Goal: Information Seeking & Learning: Find specific fact

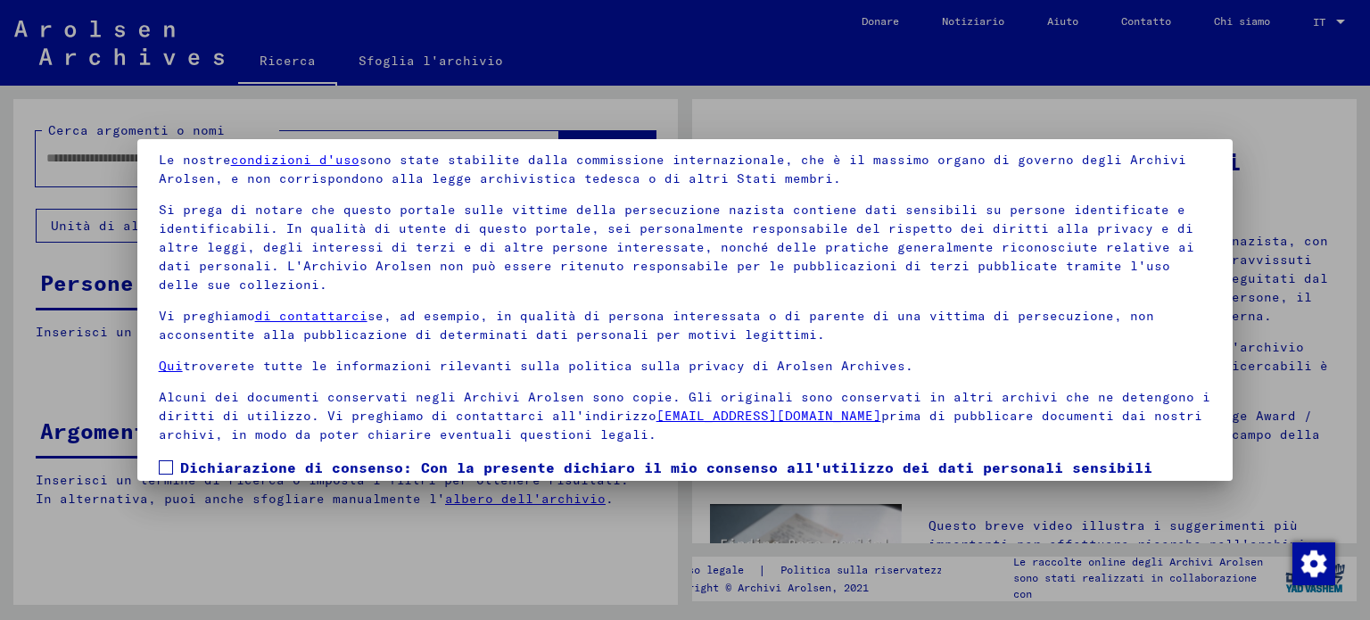
scroll to position [151, 0]
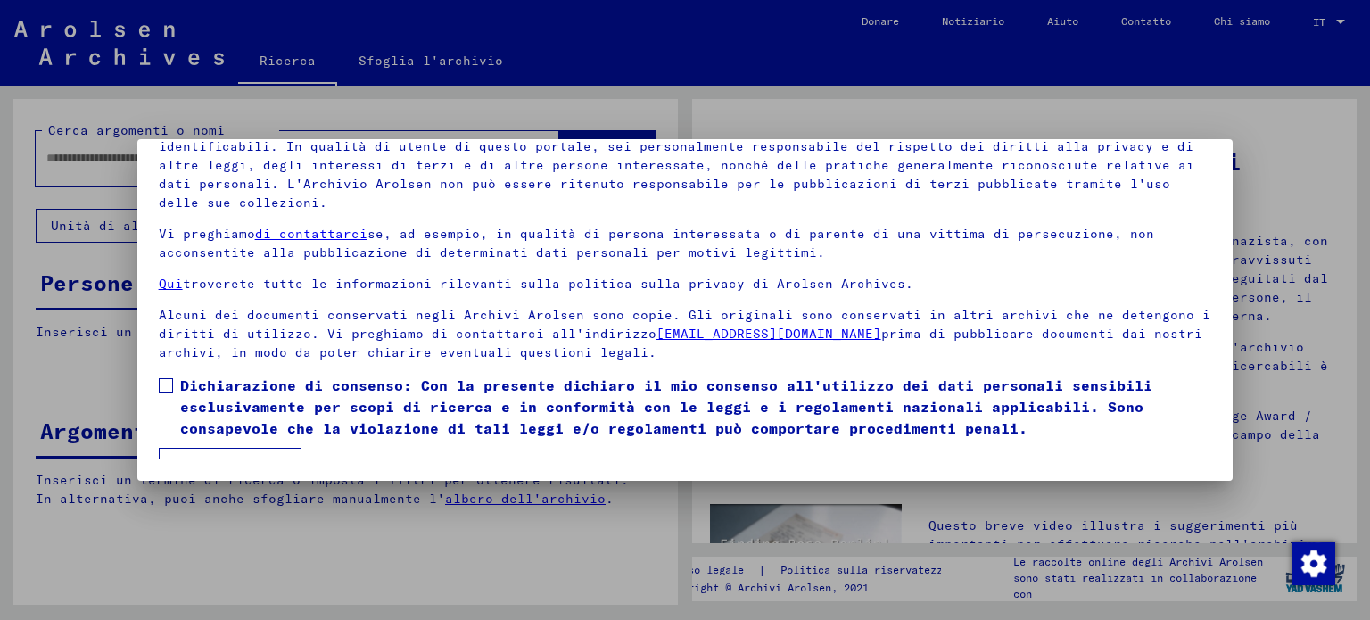
click at [168, 378] on span at bounding box center [166, 385] width 14 height 14
click at [233, 463] on mat-dialog-container "Benvenuti all'archivio online degli Archivi Arolsen! Le nostre condizioni d'uso…" at bounding box center [685, 309] width 1096 height 341
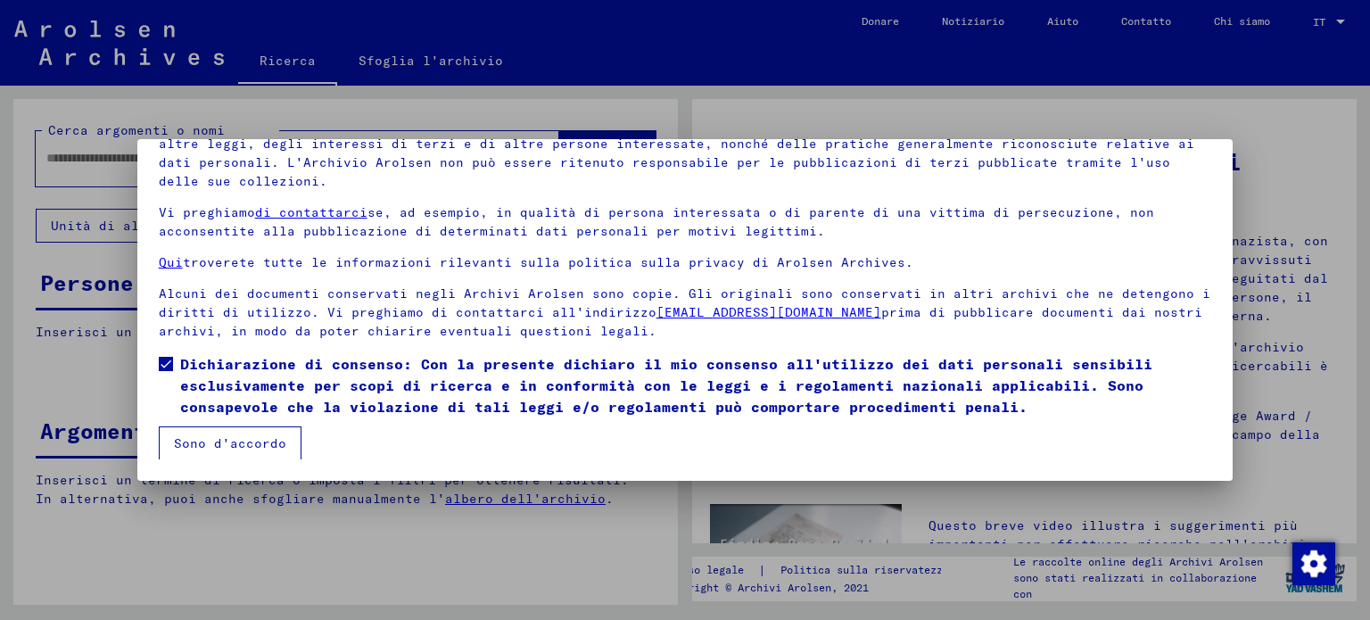
click at [267, 438] on font "Sono d'accordo" at bounding box center [230, 443] width 112 height 16
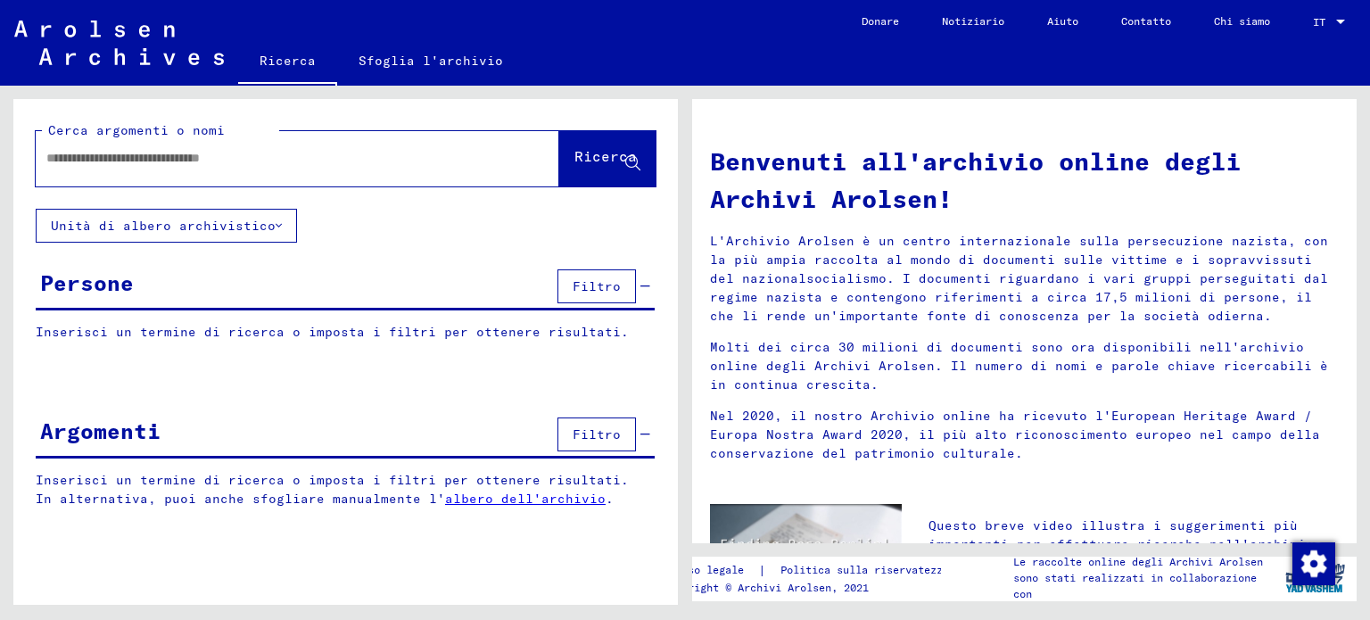
click at [79, 159] on input "text" at bounding box center [275, 158] width 459 height 19
click at [615, 160] on font "Ricerca" at bounding box center [606, 156] width 62 height 18
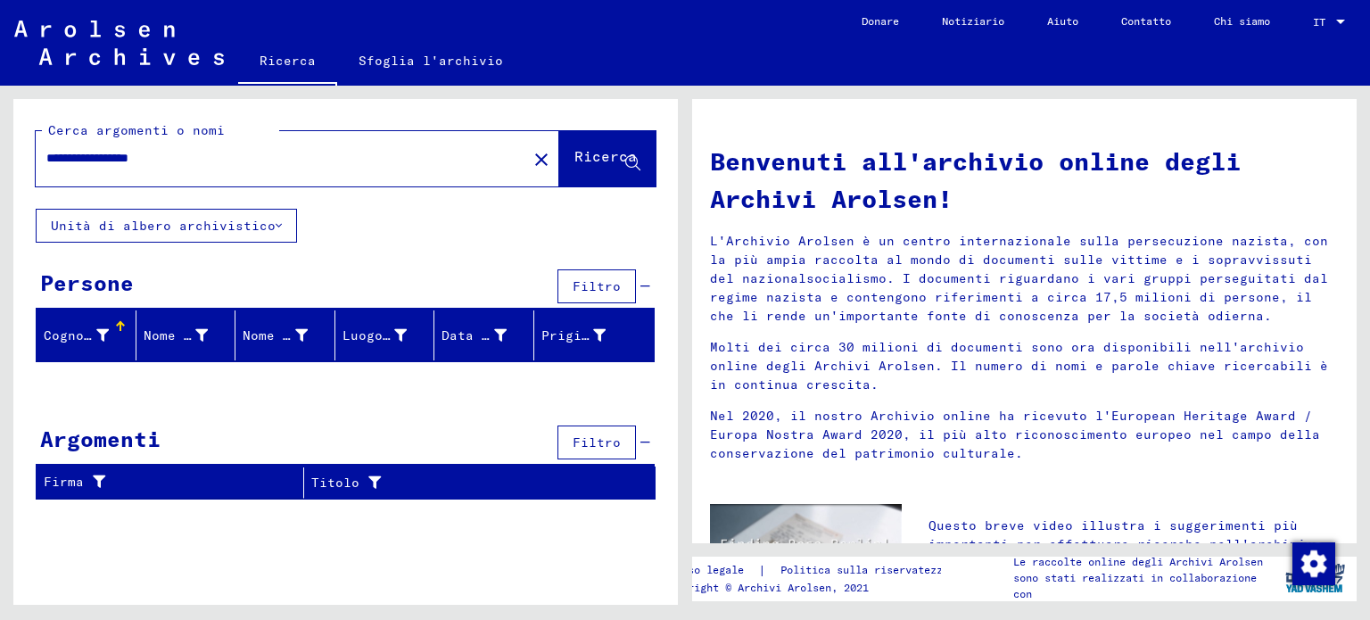
drag, startPoint x: 206, startPoint y: 157, endPoint x: 135, endPoint y: 158, distance: 71.4
click at [135, 158] on input "**********" at bounding box center [275, 158] width 459 height 19
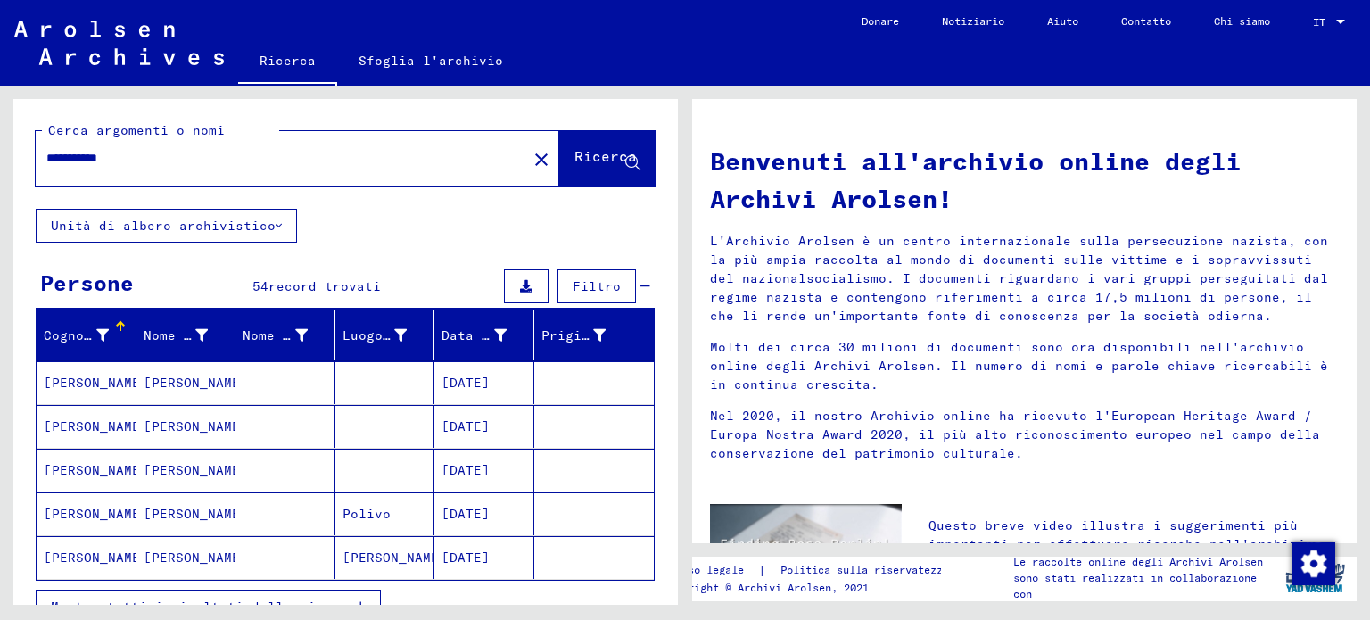
click at [93, 153] on input "**********" at bounding box center [275, 158] width 459 height 19
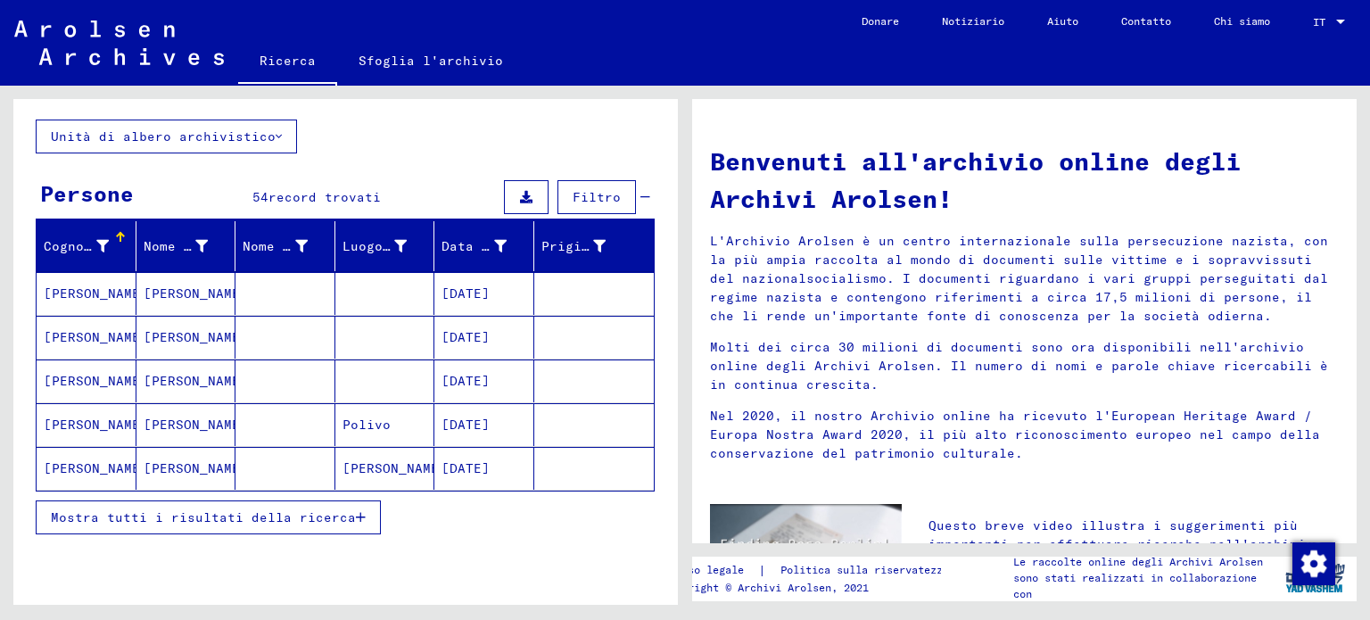
click at [368, 292] on mat-cell at bounding box center [385, 293] width 100 height 43
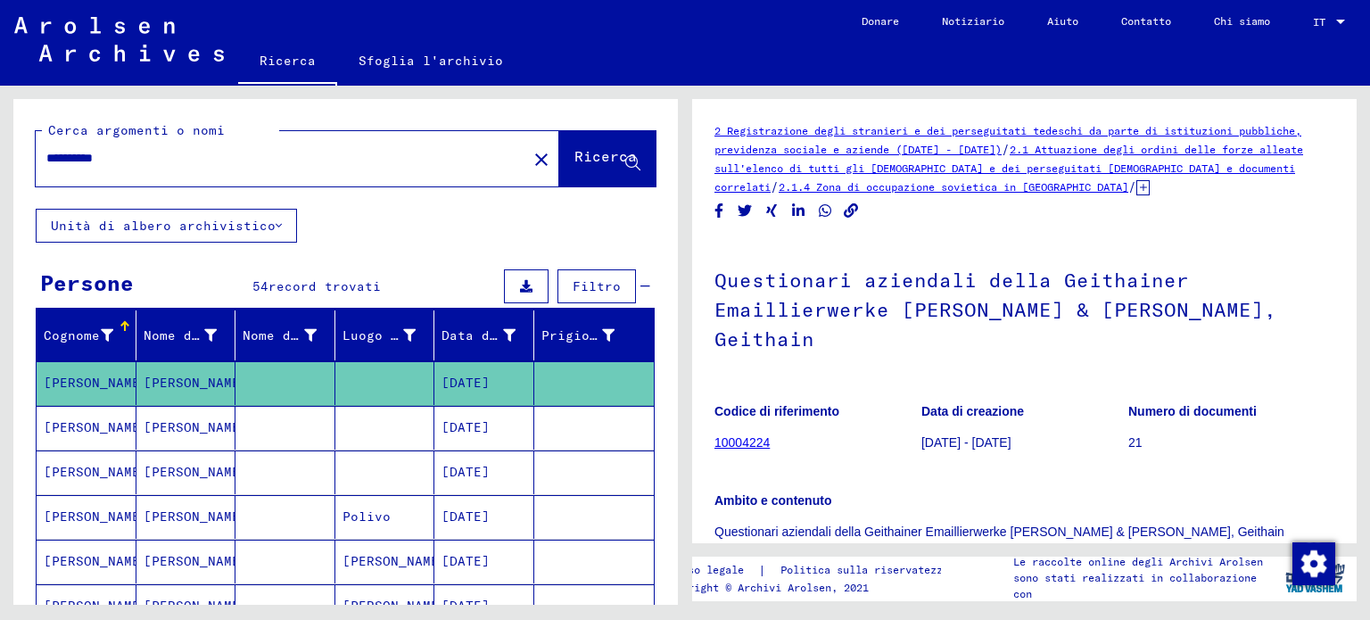
click at [145, 160] on input "**********" at bounding box center [281, 158] width 470 height 19
type input "**********"
click at [590, 159] on font "Ricerca" at bounding box center [606, 156] width 62 height 18
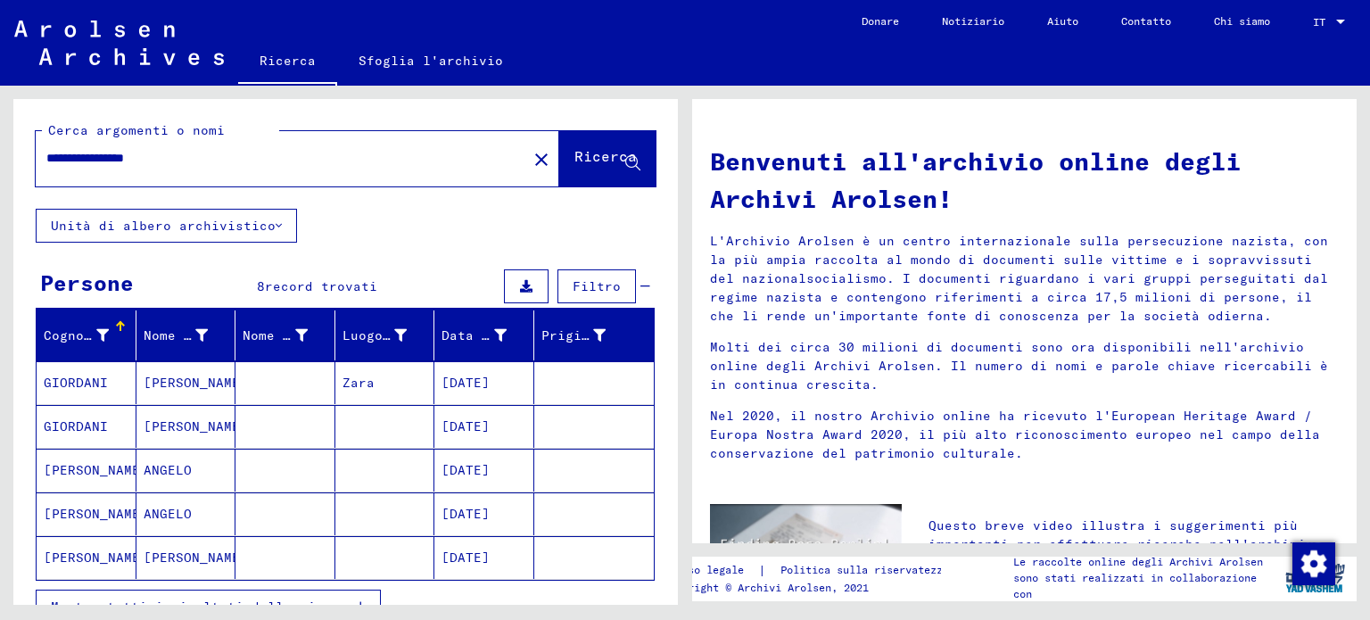
click at [368, 382] on mat-cell "Zara" at bounding box center [385, 382] width 100 height 43
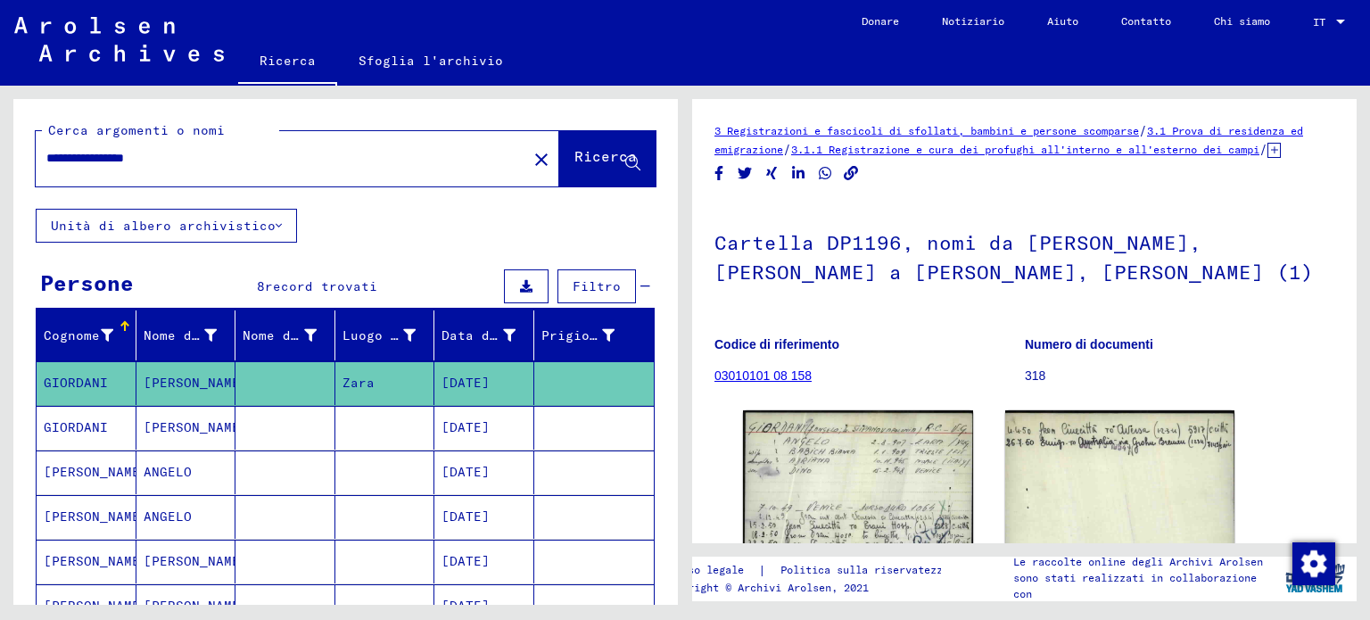
click at [382, 464] on mat-cell at bounding box center [385, 473] width 100 height 44
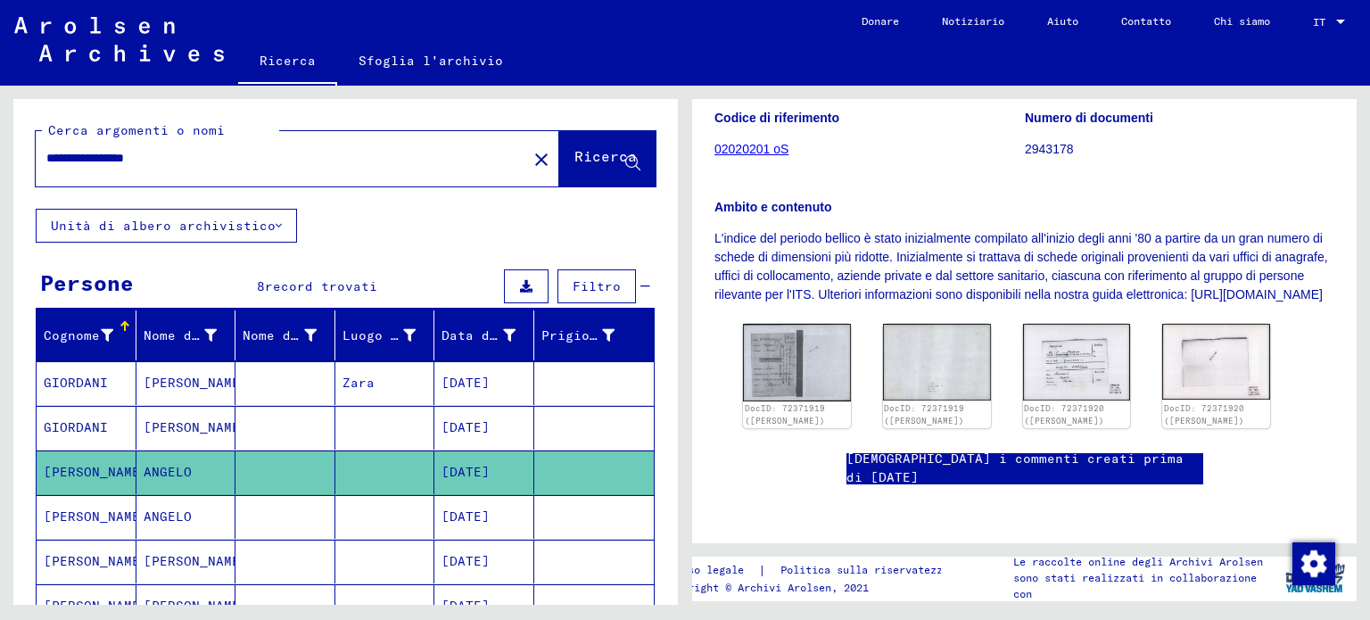
scroll to position [357, 0]
click at [769, 330] on img at bounding box center [796, 361] width 113 height 81
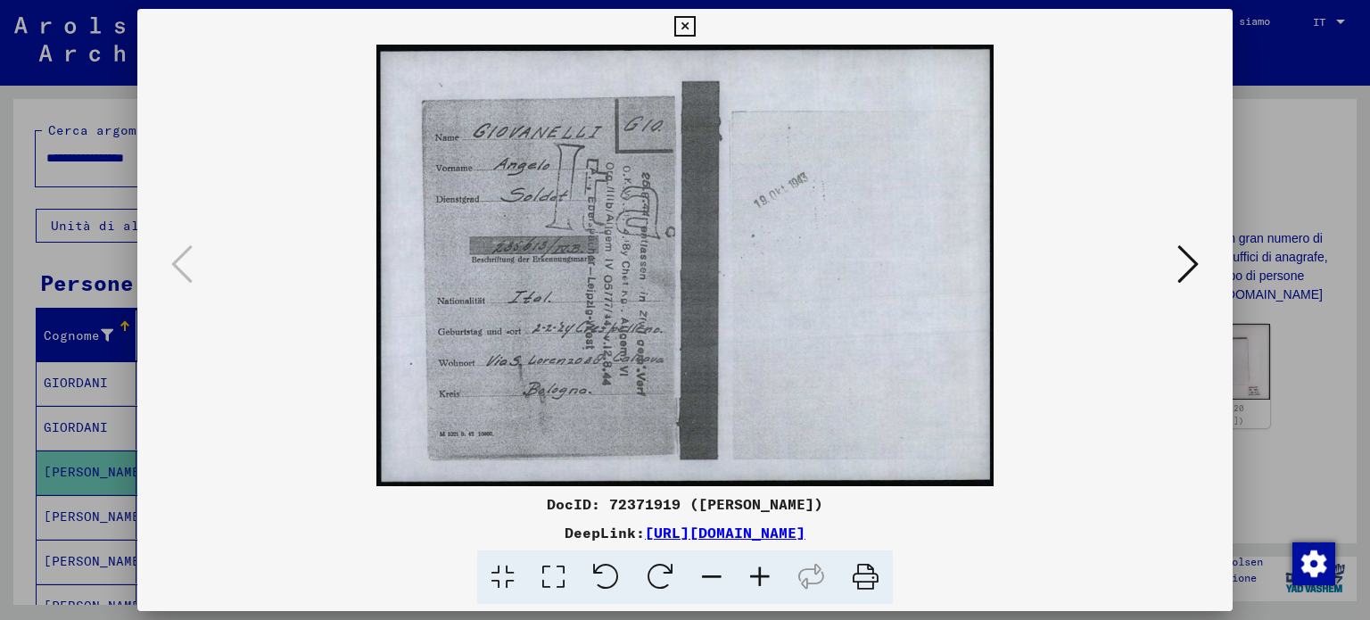
click at [760, 574] on icon at bounding box center [760, 577] width 48 height 54
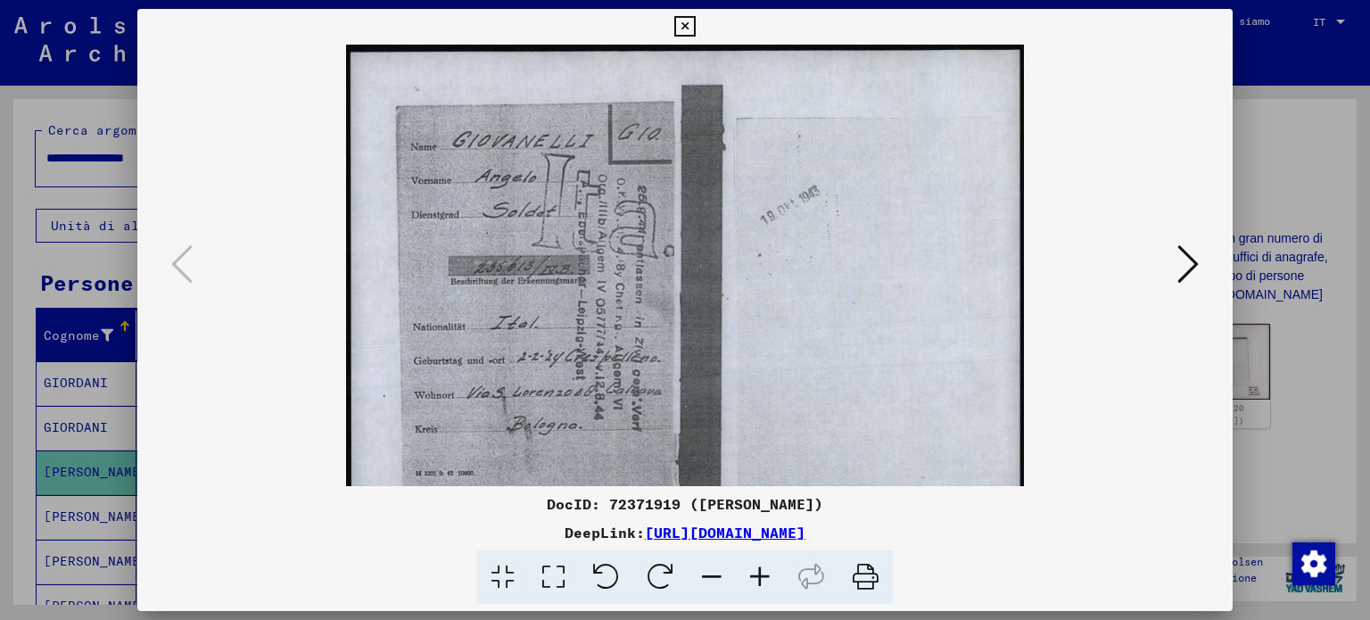
click at [760, 574] on icon at bounding box center [760, 577] width 48 height 54
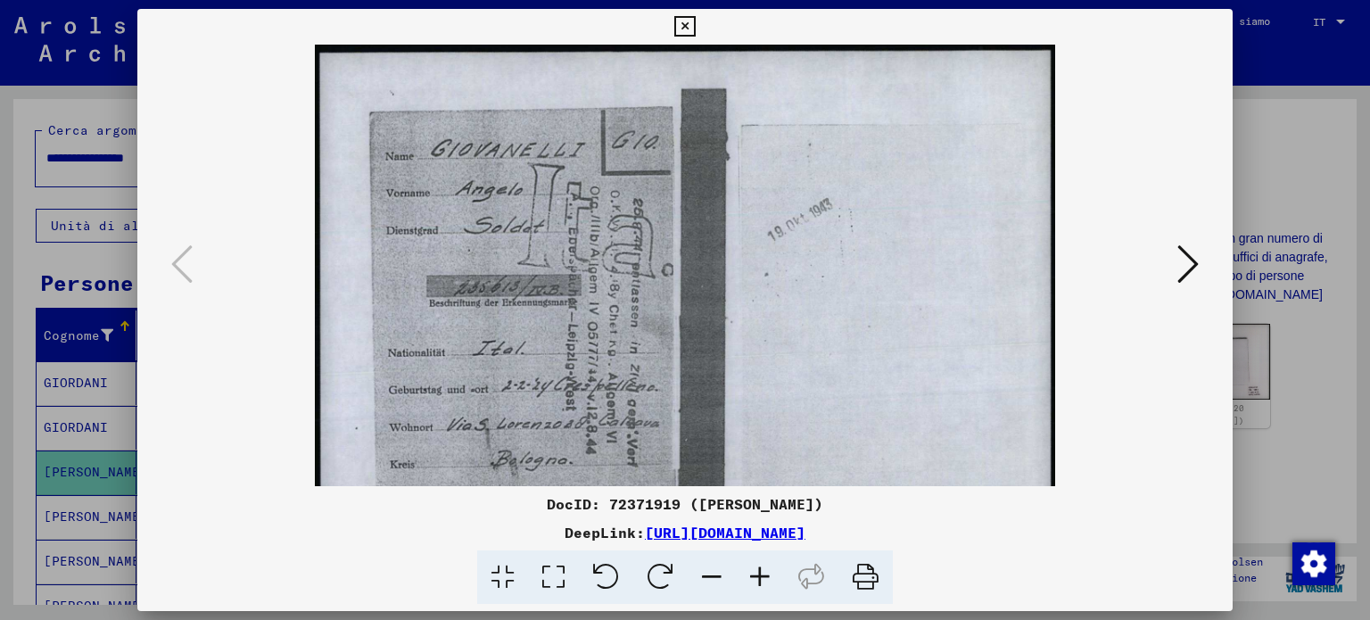
click at [760, 574] on icon at bounding box center [760, 577] width 48 height 54
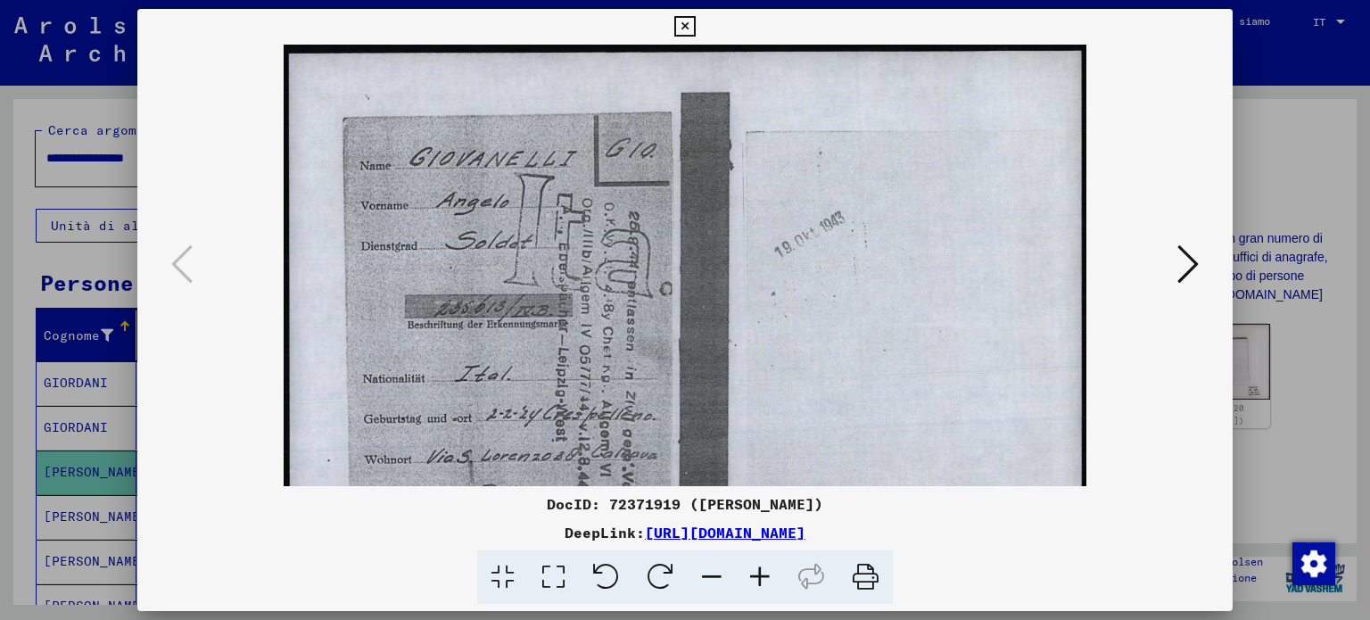
click at [760, 574] on icon at bounding box center [760, 577] width 48 height 54
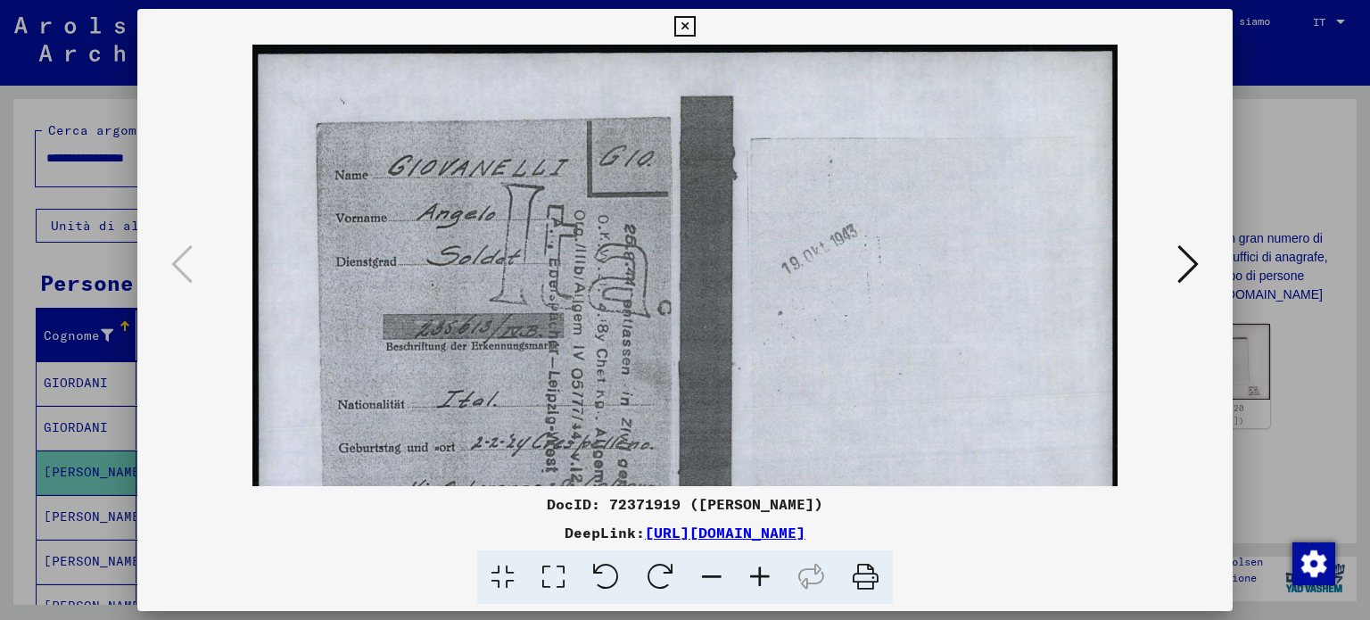
click at [760, 574] on icon at bounding box center [760, 577] width 48 height 54
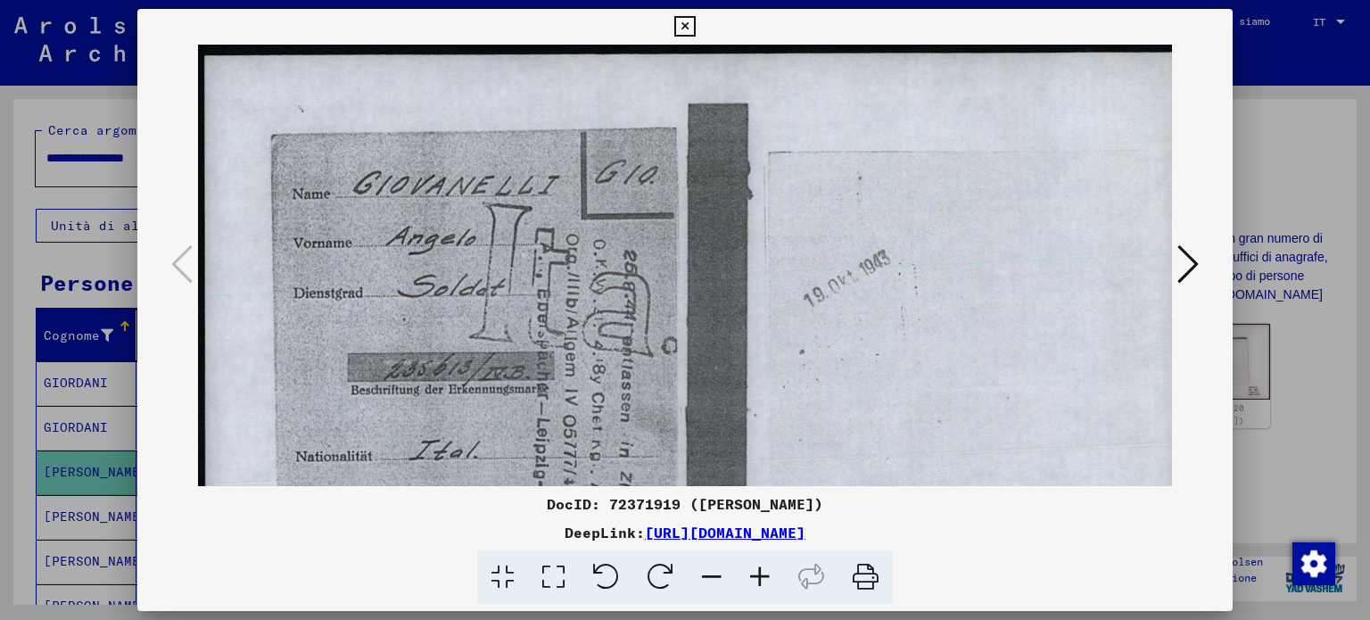
click at [760, 574] on icon at bounding box center [760, 577] width 48 height 54
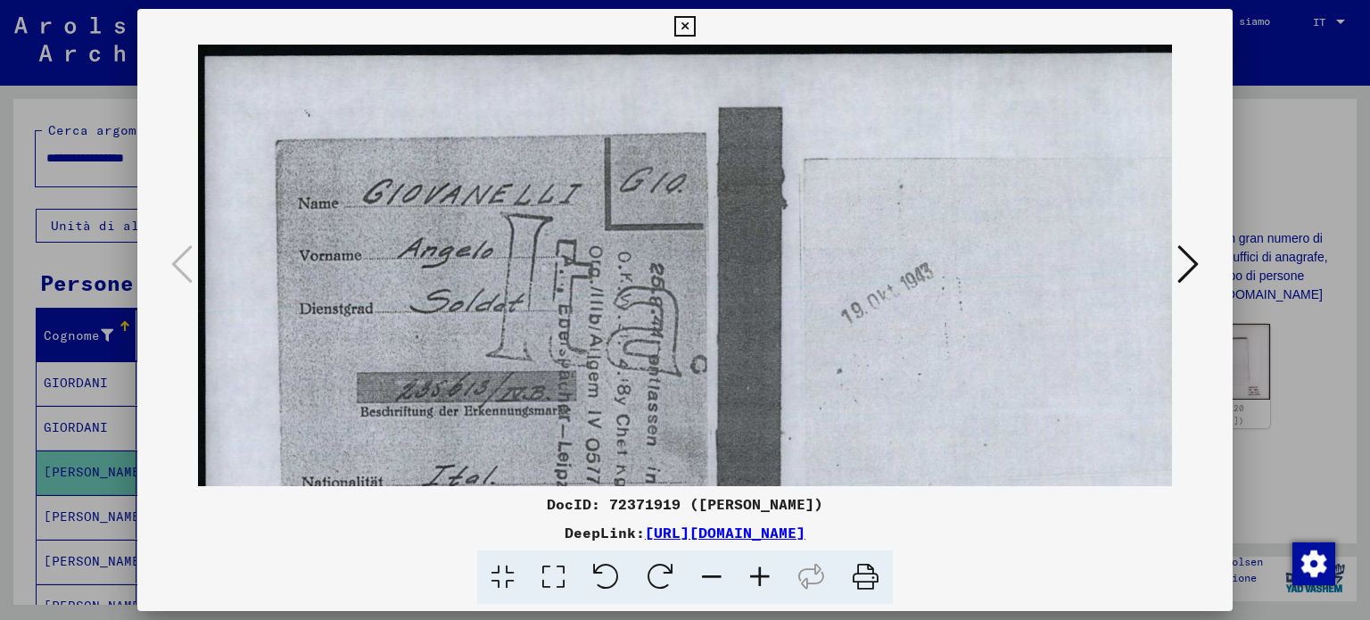
click at [760, 574] on icon at bounding box center [760, 577] width 48 height 54
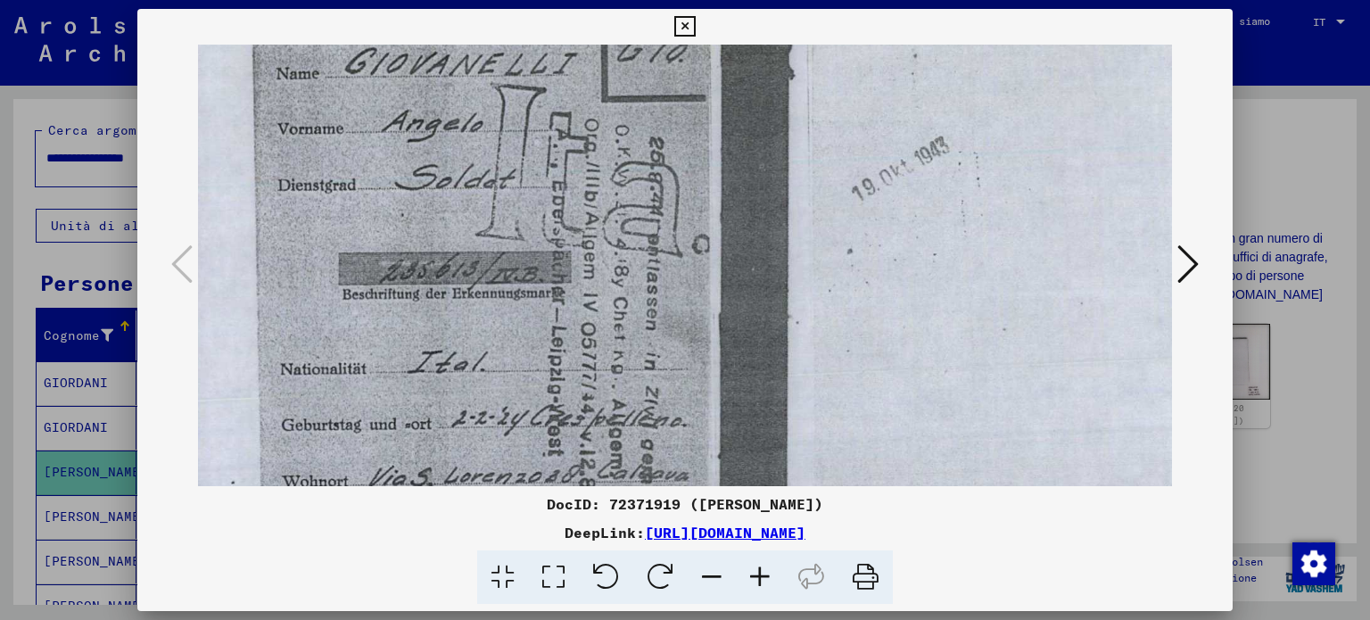
scroll to position [171, 28]
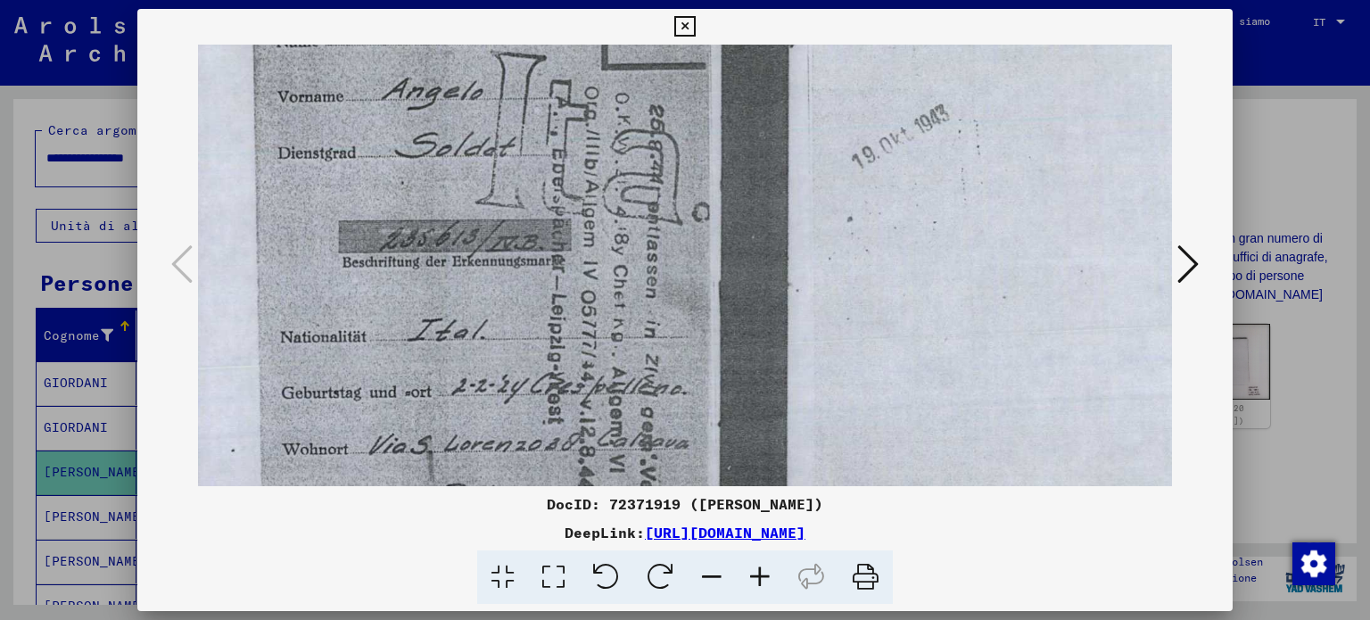
drag, startPoint x: 932, startPoint y: 431, endPoint x: 907, endPoint y: 263, distance: 169.6
click at [907, 263] on img at bounding box center [727, 272] width 1115 height 798
click at [684, 29] on icon at bounding box center [684, 26] width 21 height 21
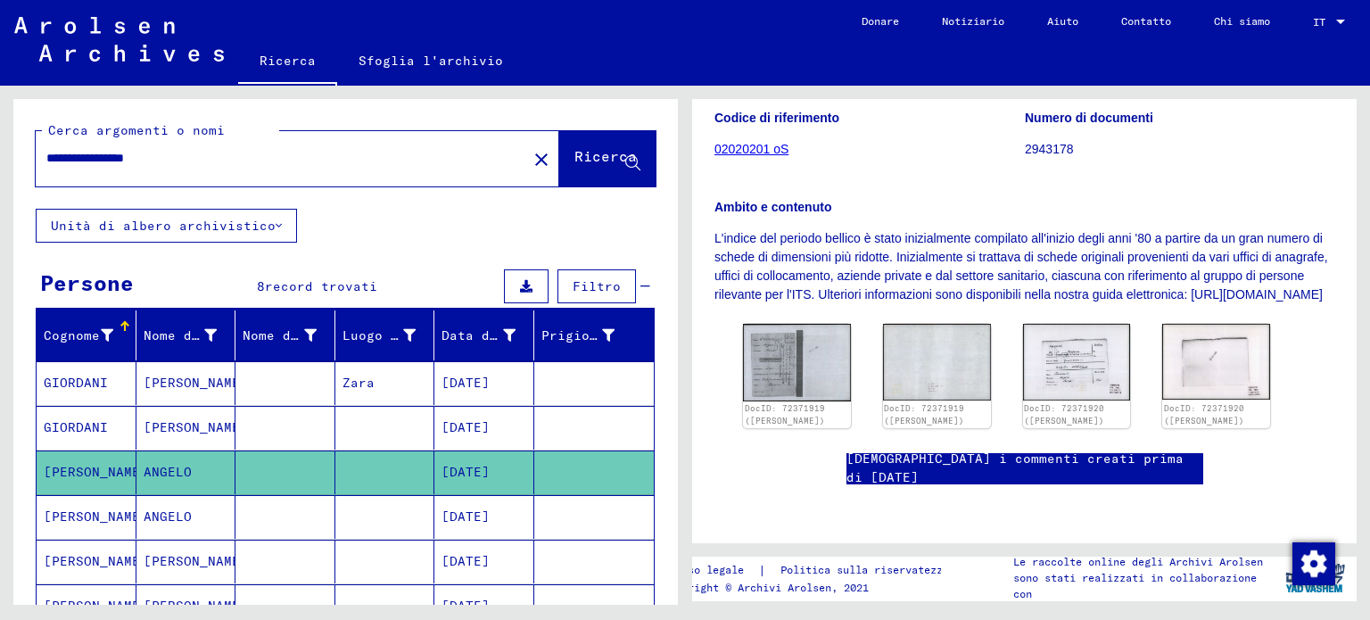
click at [476, 519] on font "[DATE]" at bounding box center [466, 516] width 48 height 16
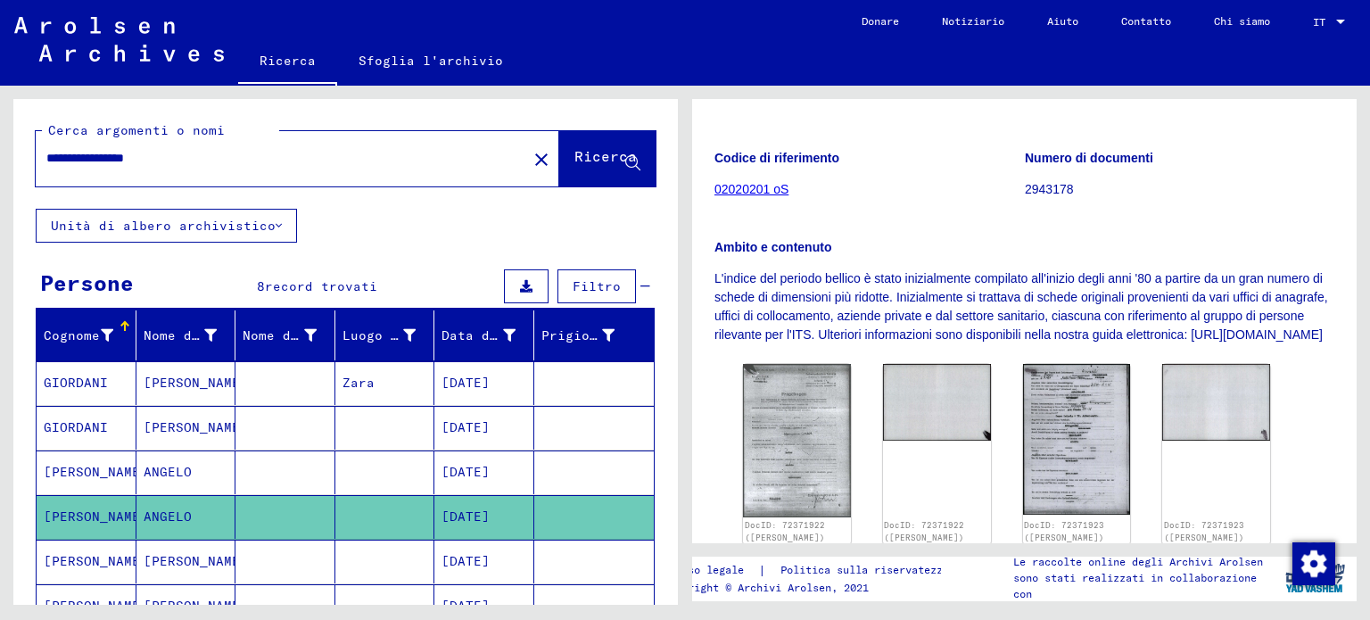
scroll to position [268, 0]
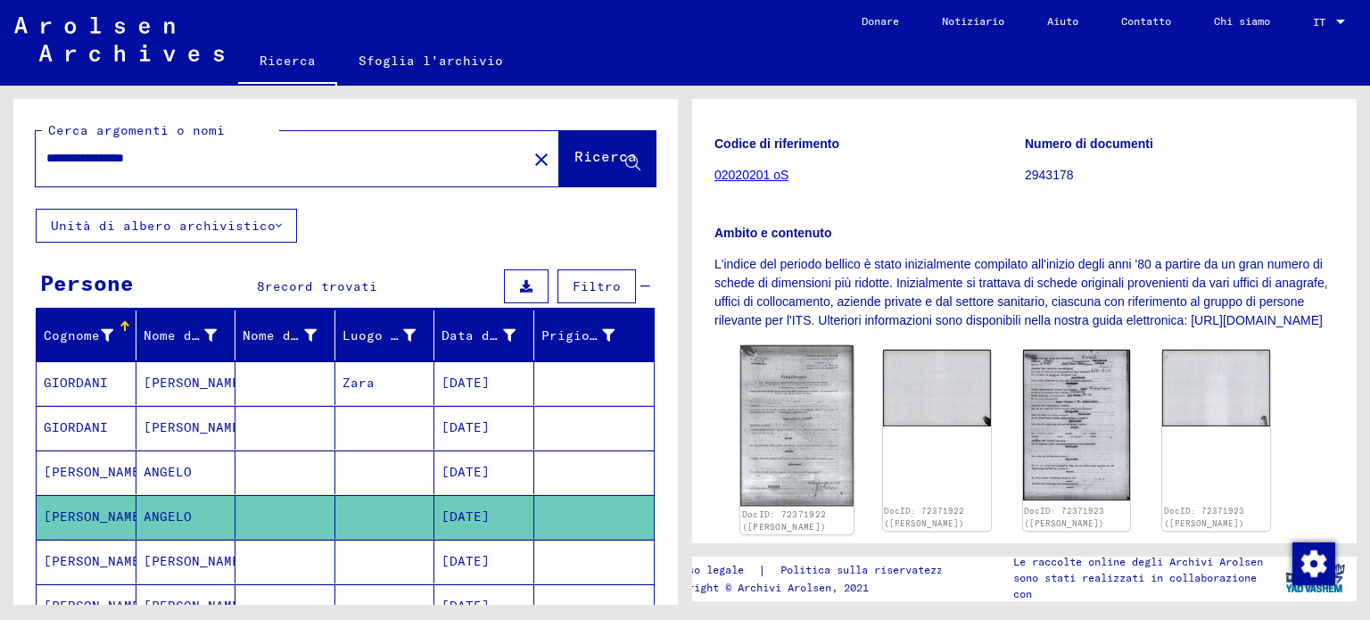
click at [803, 414] on img at bounding box center [796, 425] width 113 height 161
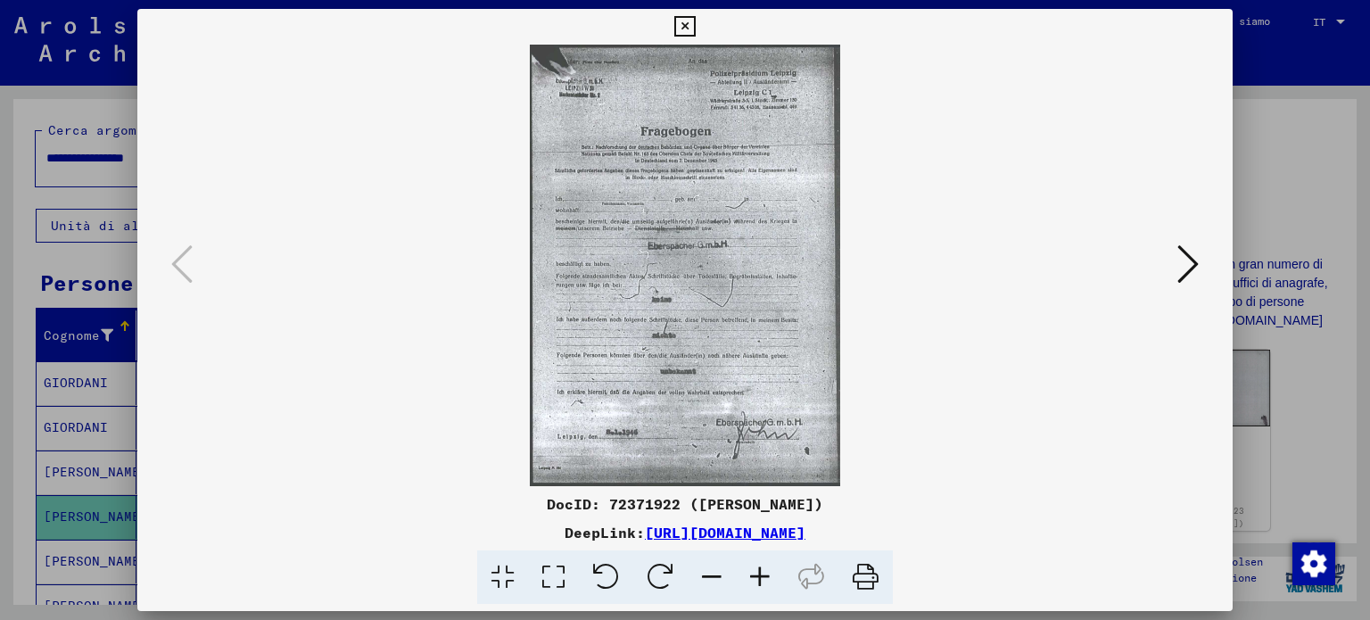
click at [1198, 263] on icon at bounding box center [1188, 264] width 21 height 43
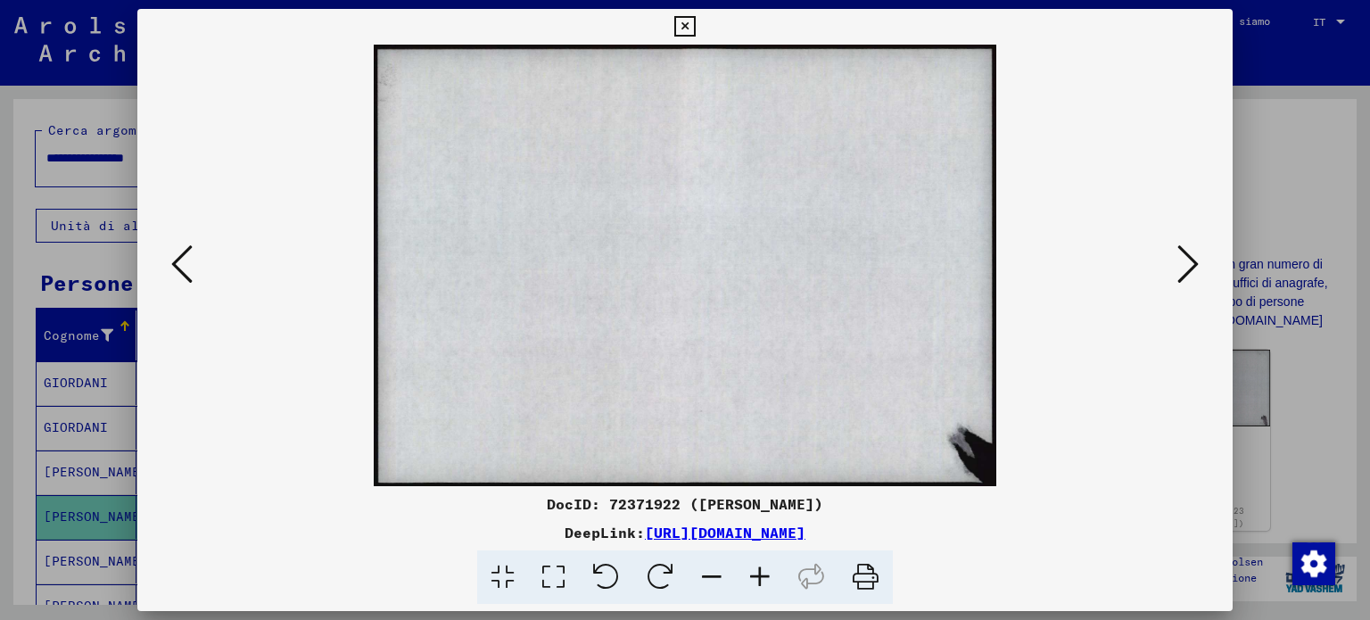
click at [1195, 263] on icon at bounding box center [1188, 264] width 21 height 43
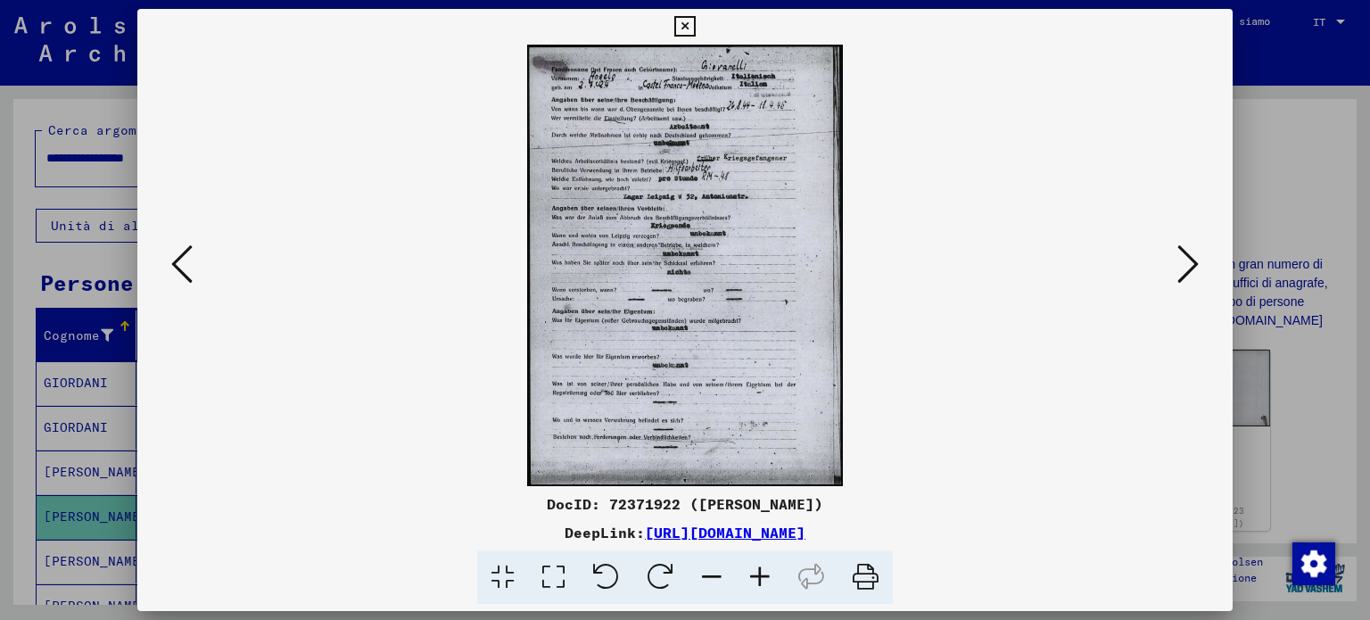
click at [759, 574] on icon at bounding box center [760, 577] width 48 height 54
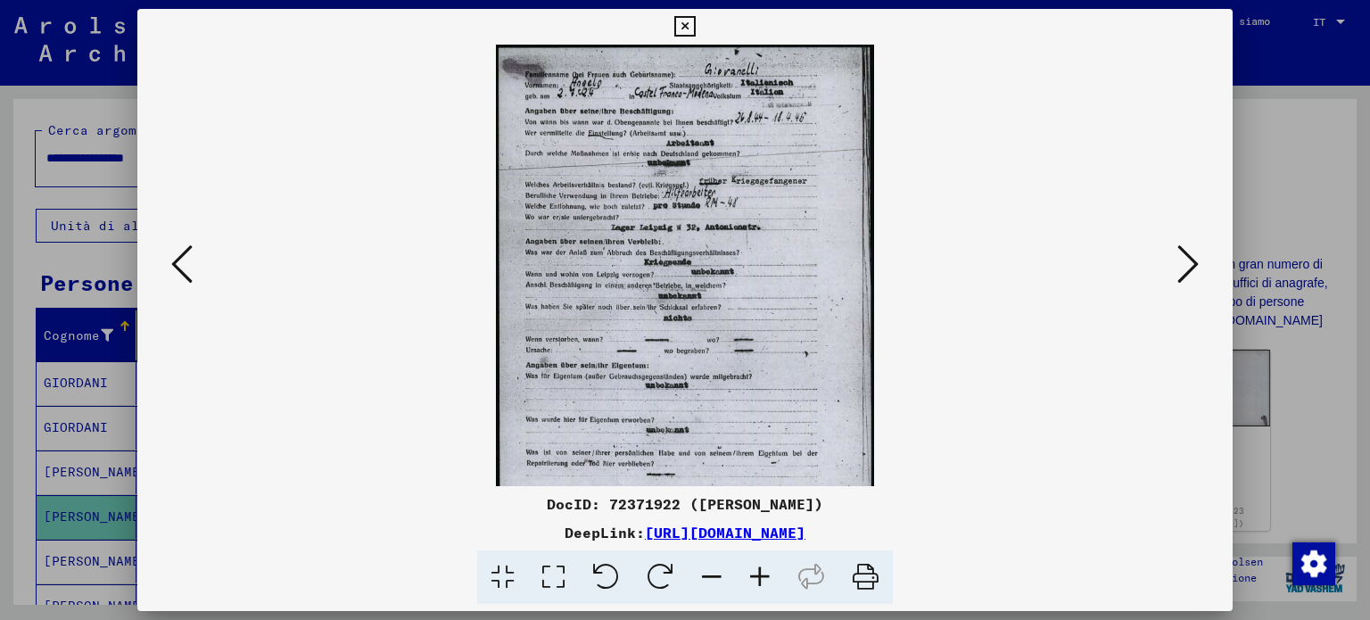
click at [759, 574] on icon at bounding box center [760, 577] width 48 height 54
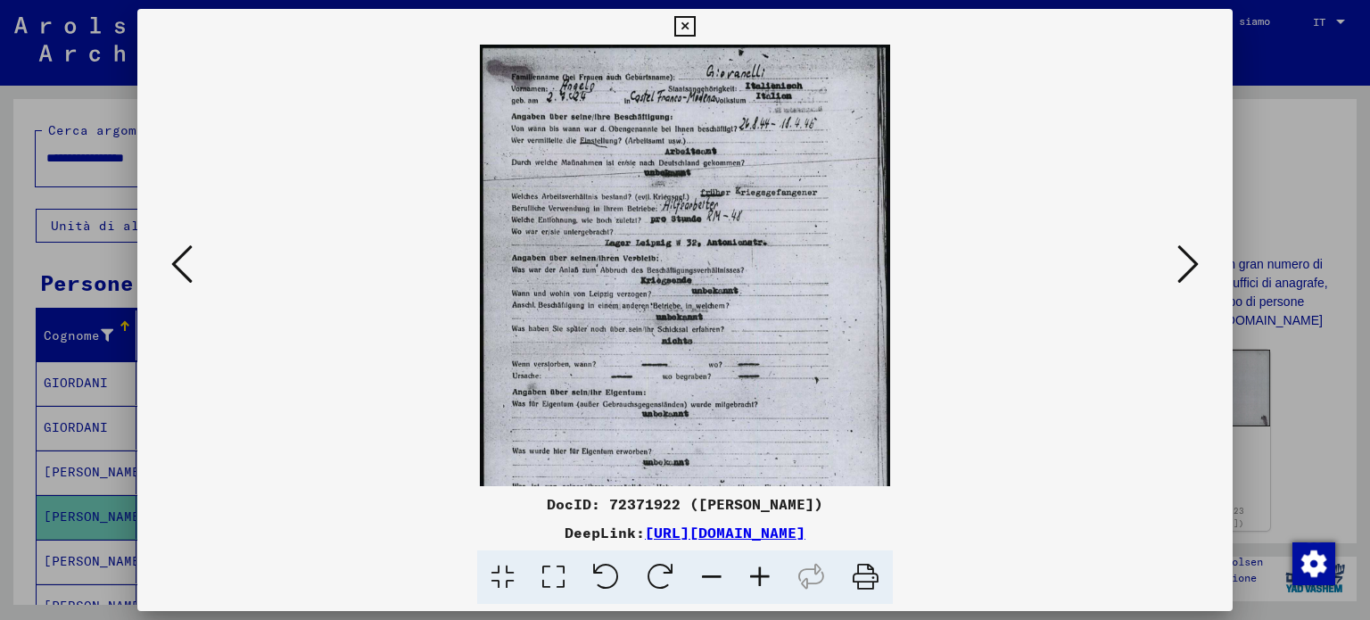
click at [759, 574] on icon at bounding box center [760, 577] width 48 height 54
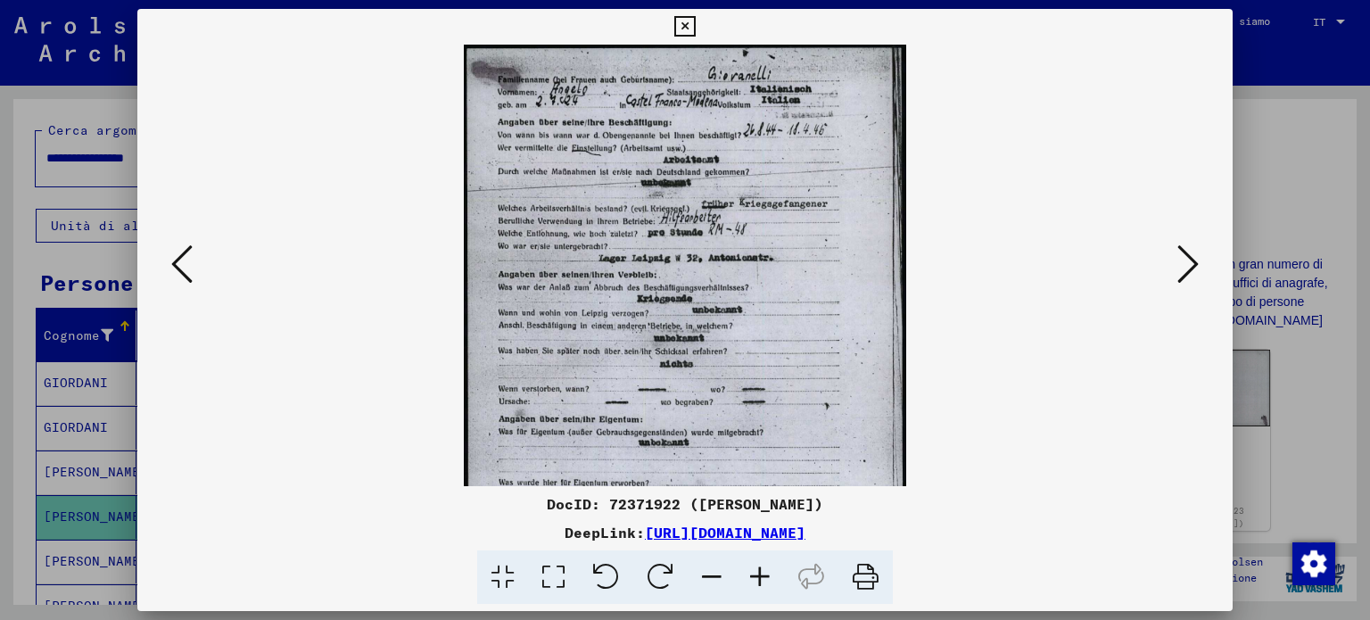
click at [759, 574] on icon at bounding box center [760, 577] width 48 height 54
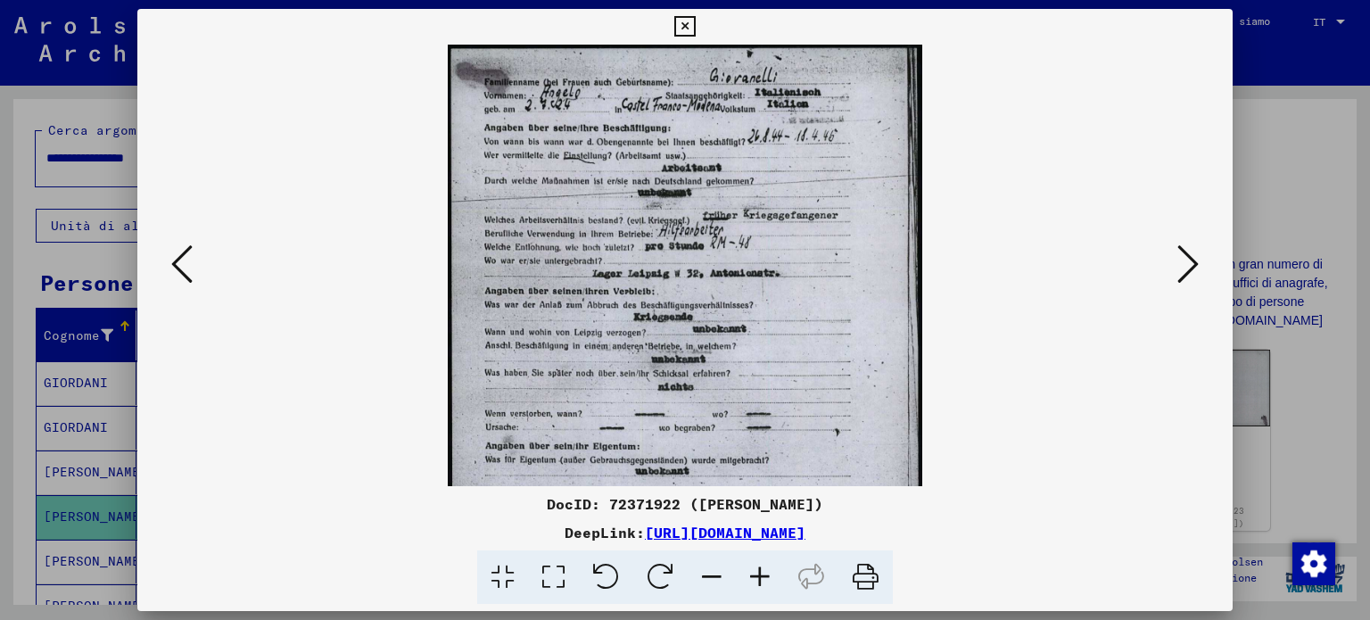
click at [759, 574] on icon at bounding box center [760, 577] width 48 height 54
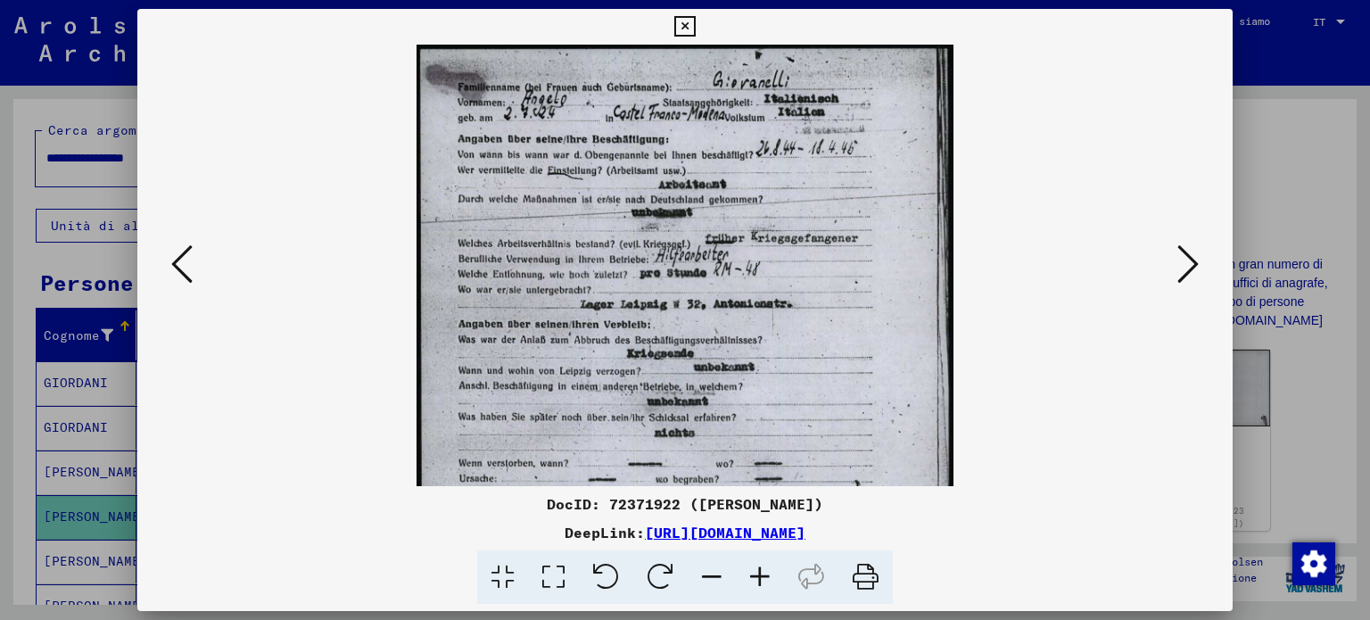
click at [759, 574] on icon at bounding box center [760, 577] width 48 height 54
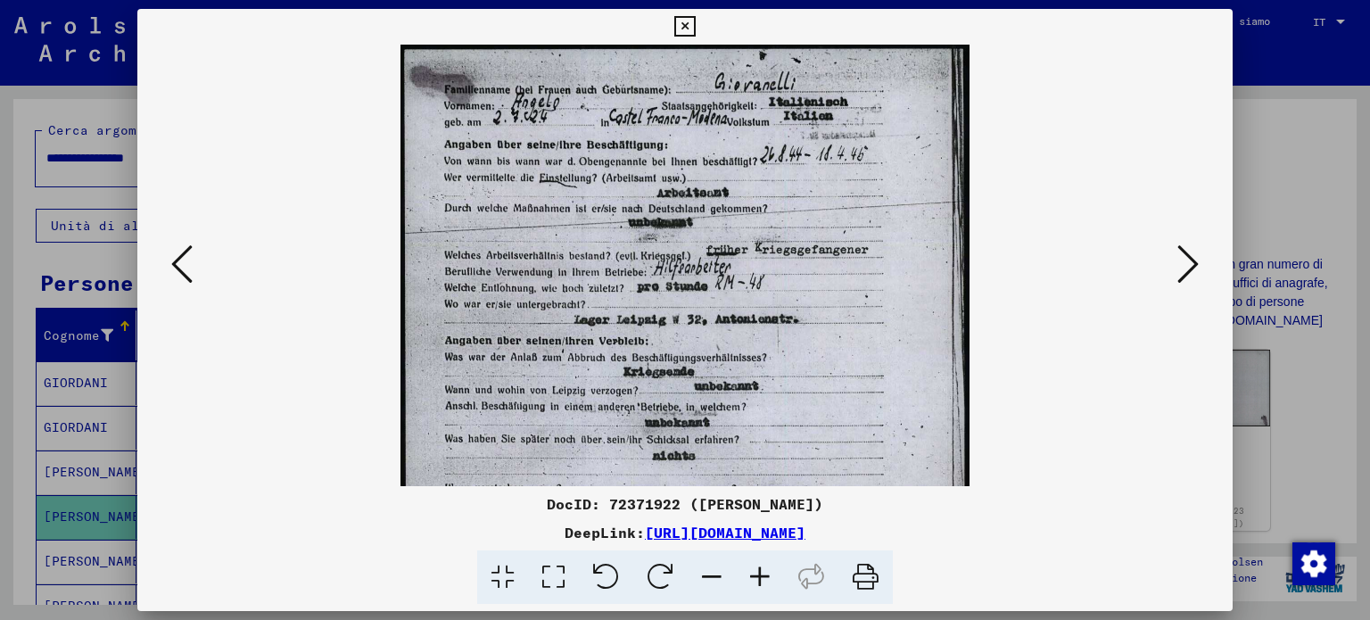
click at [759, 574] on icon at bounding box center [760, 577] width 48 height 54
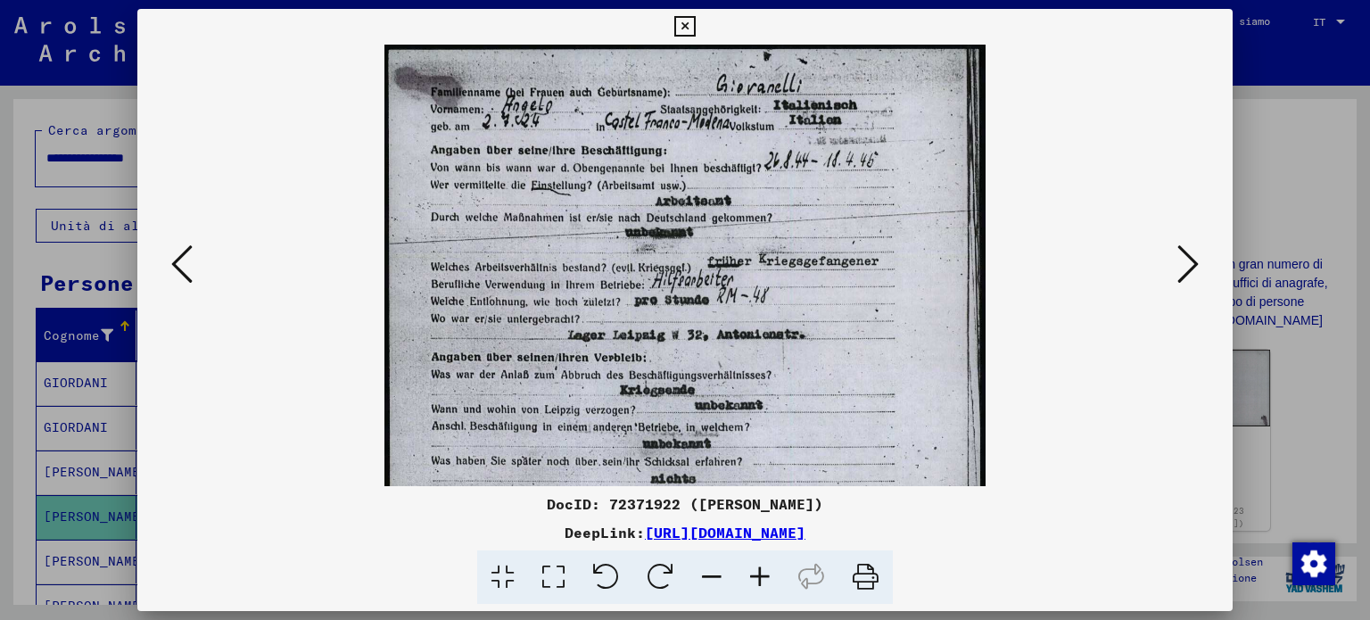
click at [759, 574] on icon at bounding box center [760, 577] width 48 height 54
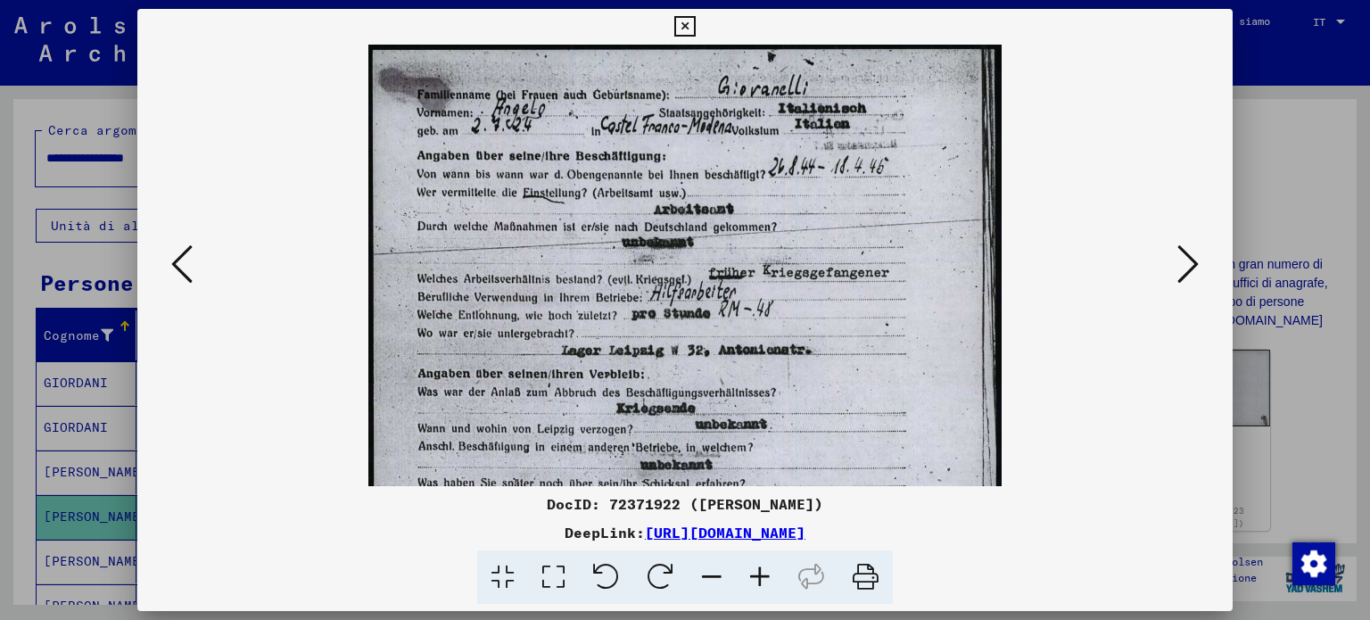
click at [759, 574] on icon at bounding box center [760, 577] width 48 height 54
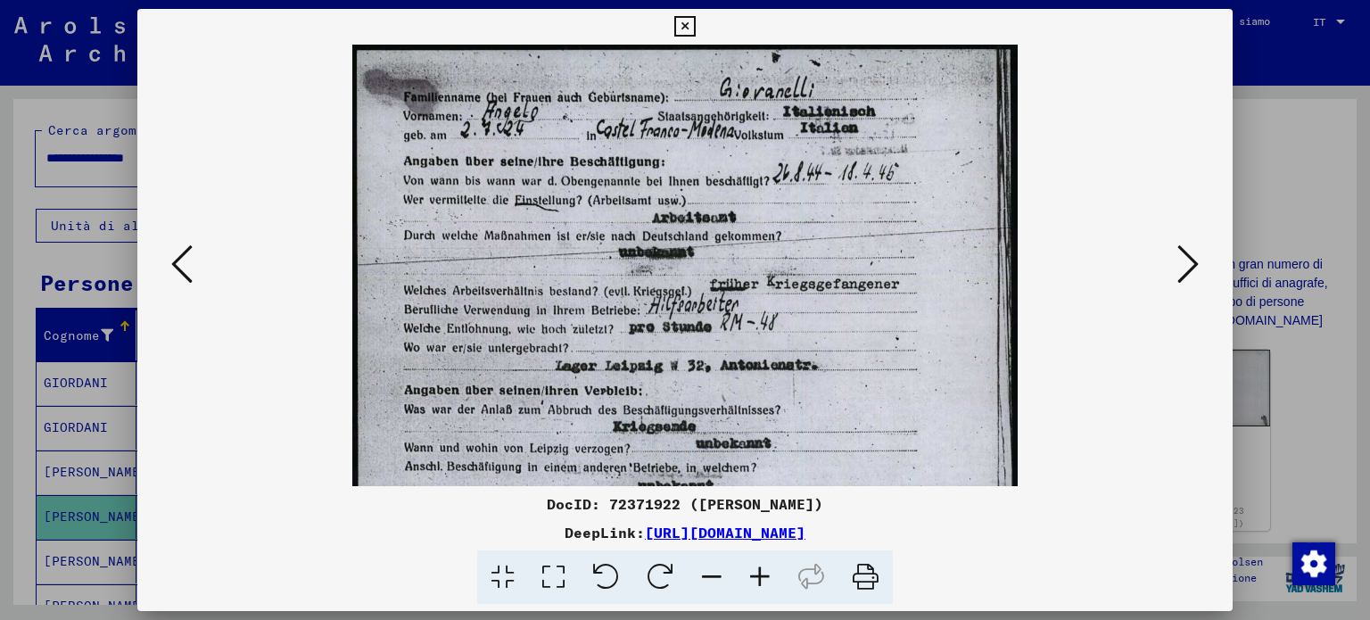
click at [759, 574] on icon at bounding box center [760, 577] width 48 height 54
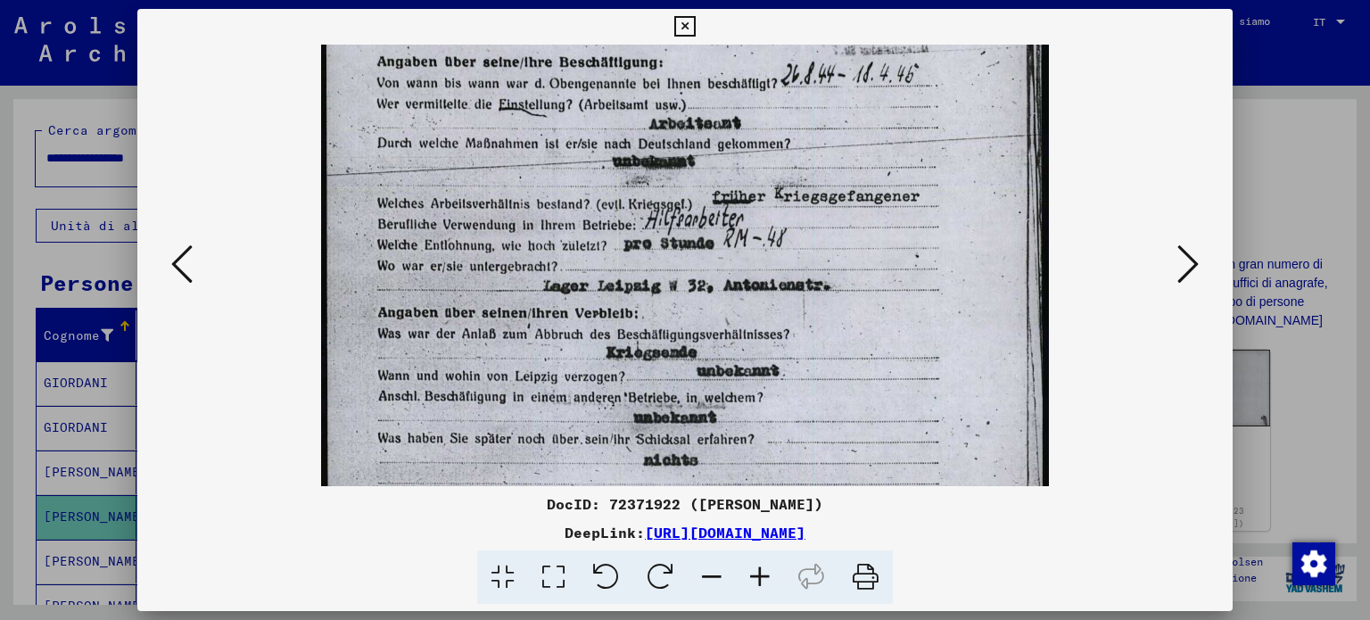
scroll to position [112, 0]
drag, startPoint x: 866, startPoint y: 425, endPoint x: 854, endPoint y: 313, distance: 112.2
click at [854, 313] on img at bounding box center [685, 442] width 729 height 1021
click at [1195, 274] on icon at bounding box center [1188, 264] width 21 height 43
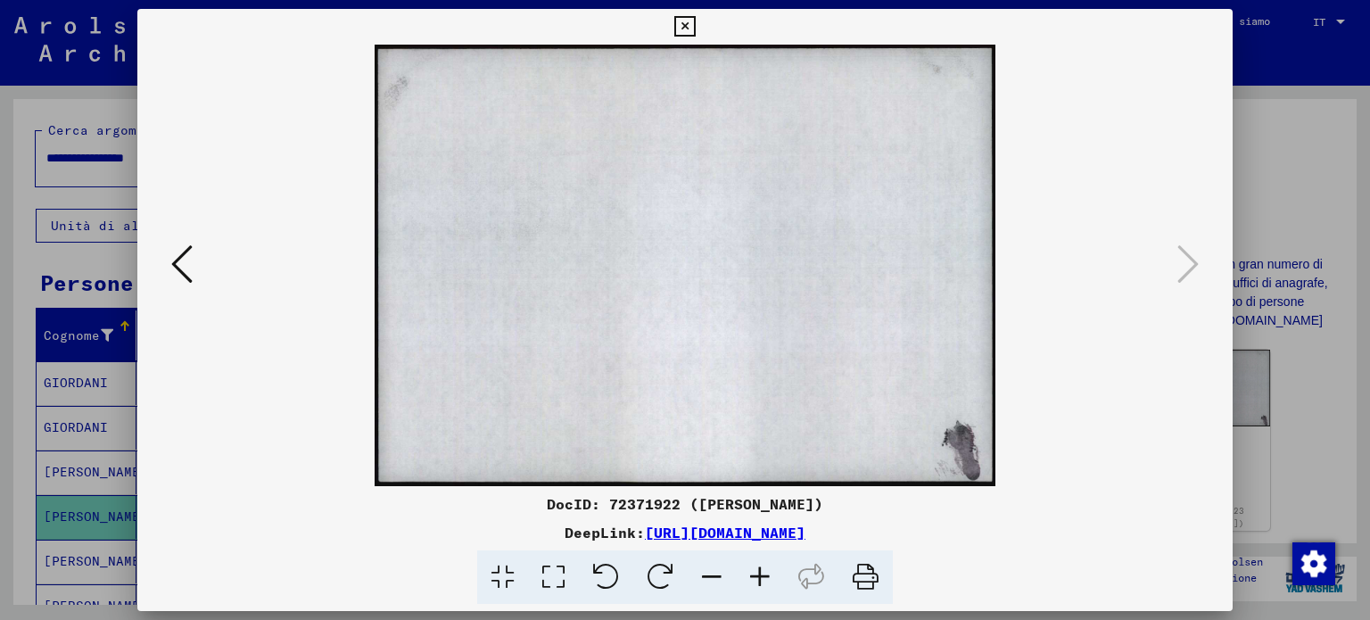
click at [682, 24] on icon at bounding box center [684, 26] width 21 height 21
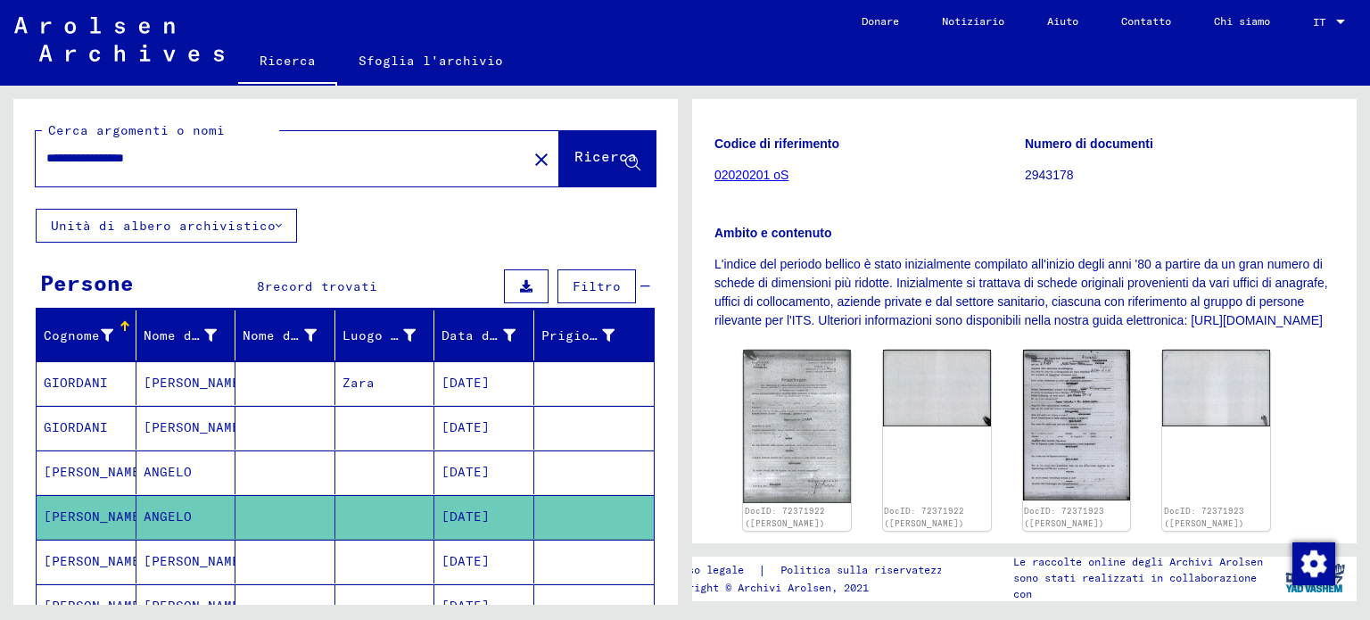
click at [490, 557] on font "[DATE]" at bounding box center [466, 561] width 48 height 16
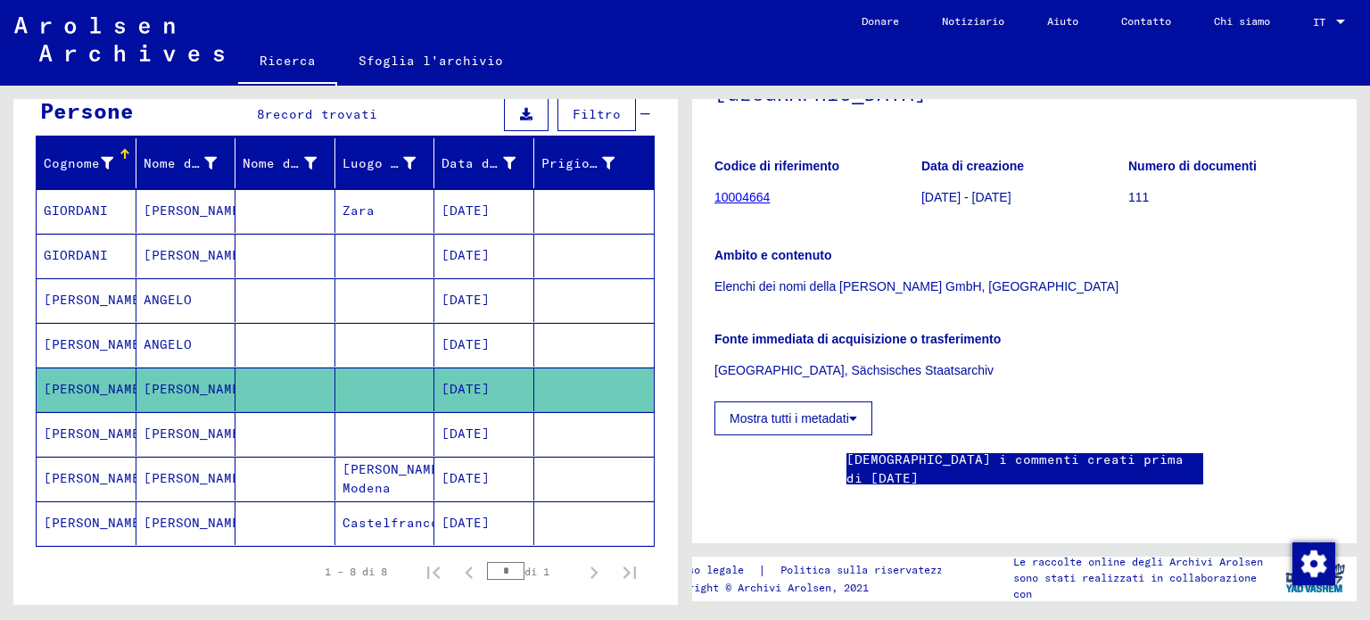
scroll to position [178, 0]
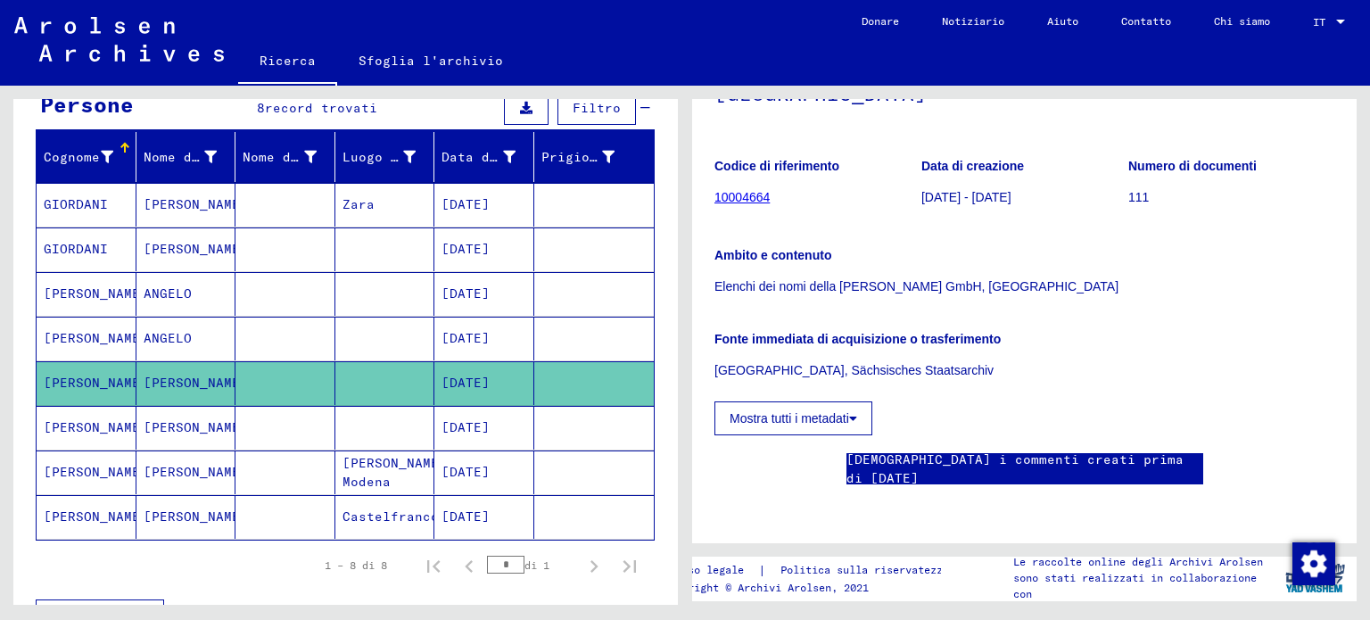
click at [481, 419] on font "[DATE]" at bounding box center [466, 427] width 48 height 16
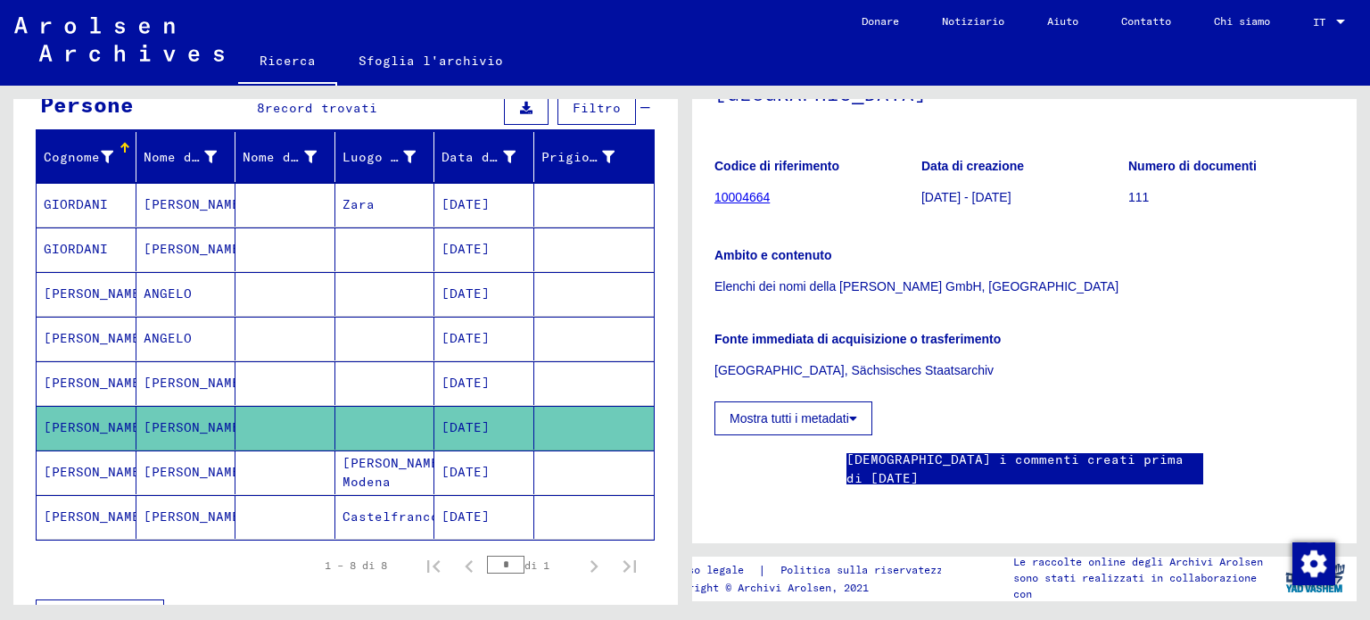
scroll to position [357, 0]
click at [466, 473] on font "[DATE]" at bounding box center [466, 472] width 48 height 16
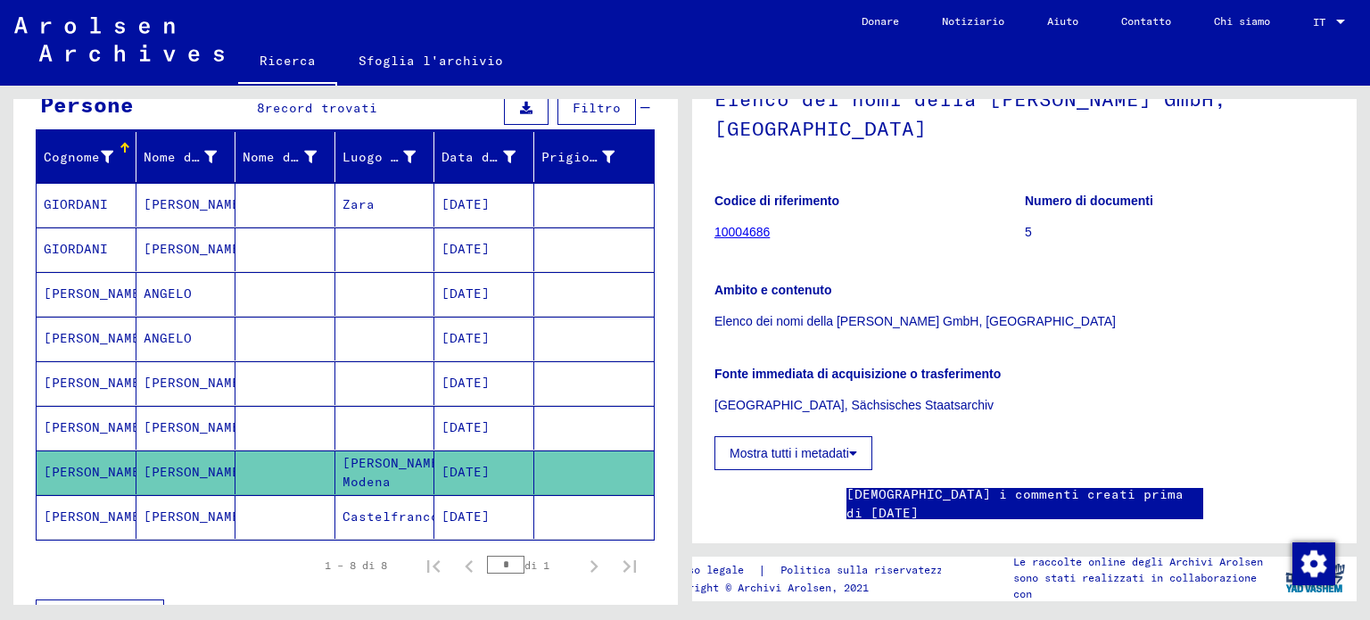
scroll to position [268, 0]
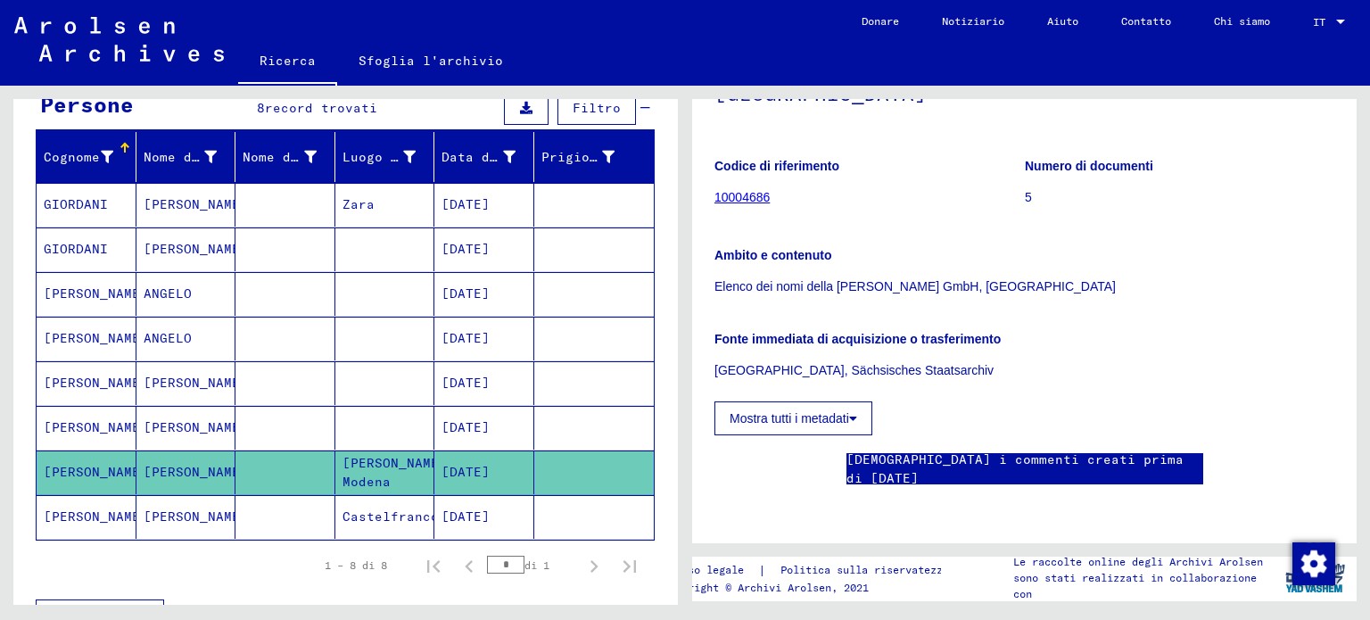
click at [475, 508] on font "[DATE]" at bounding box center [466, 516] width 48 height 16
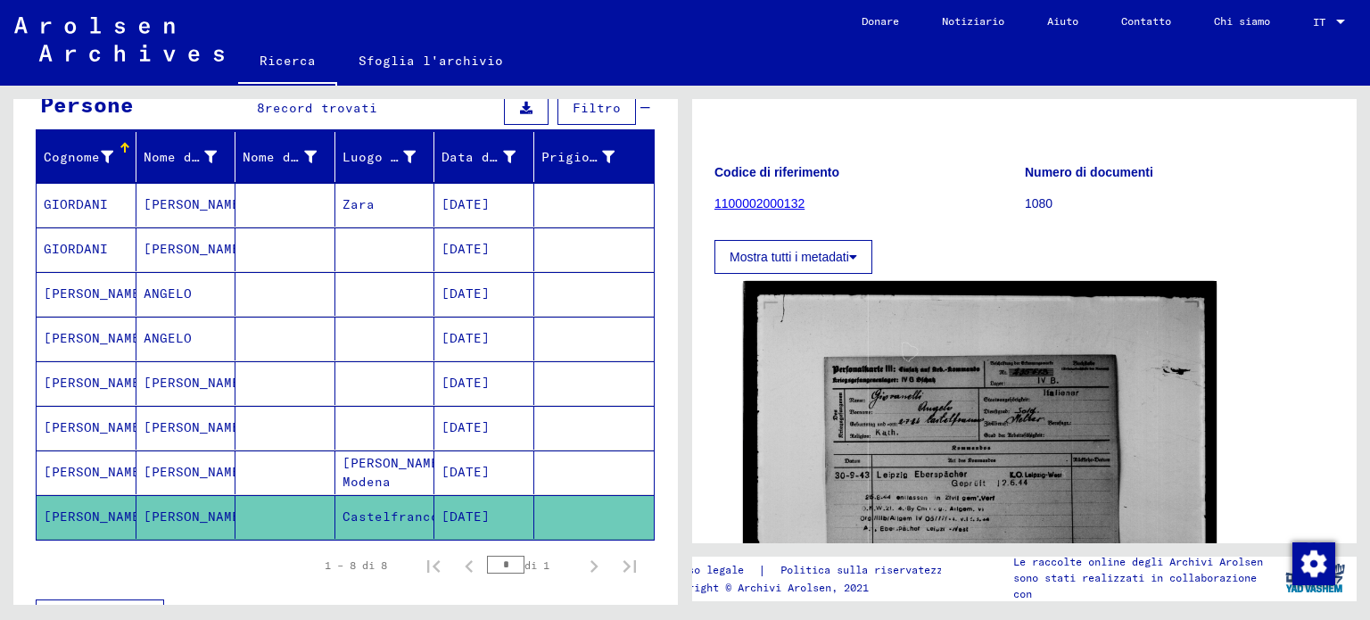
scroll to position [268, 0]
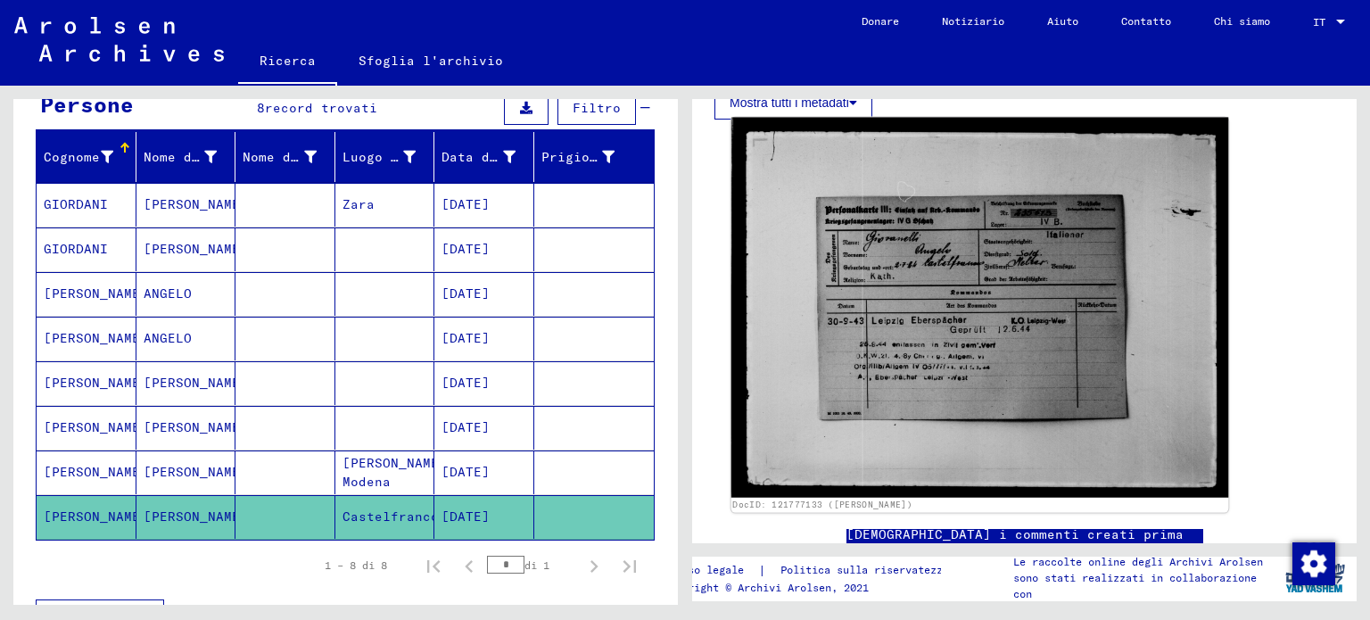
click at [912, 330] on img at bounding box center [981, 308] width 498 height 380
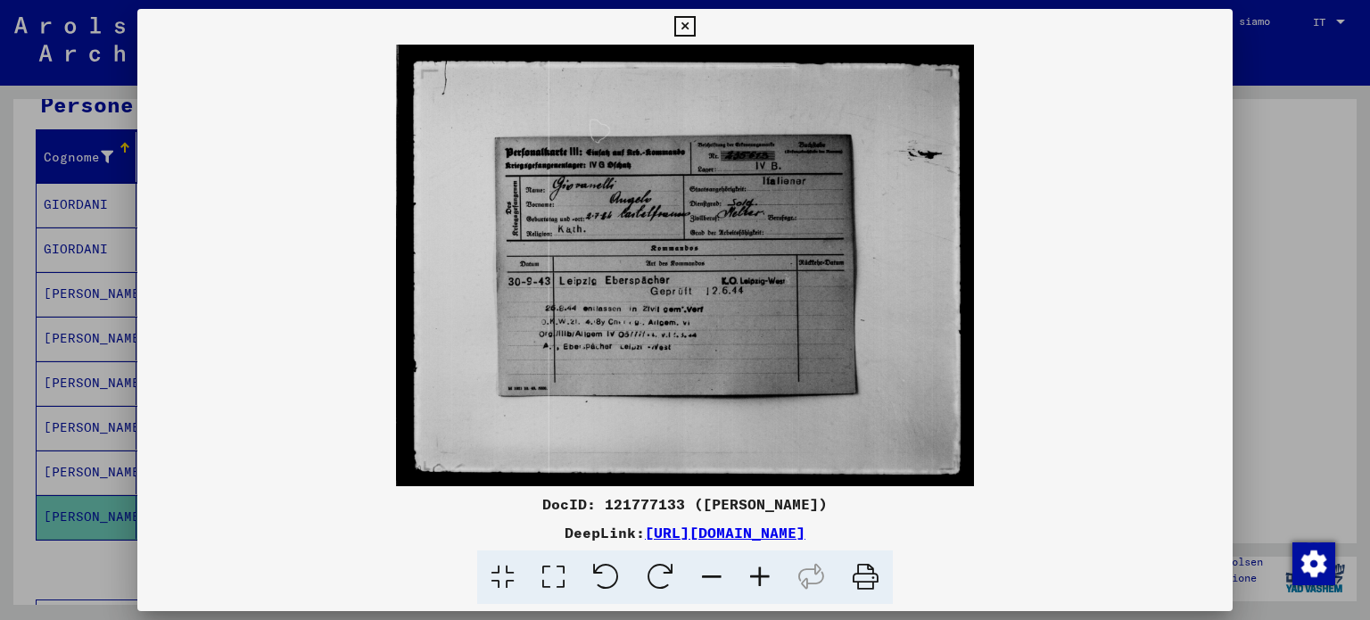
click at [756, 577] on icon at bounding box center [760, 577] width 48 height 54
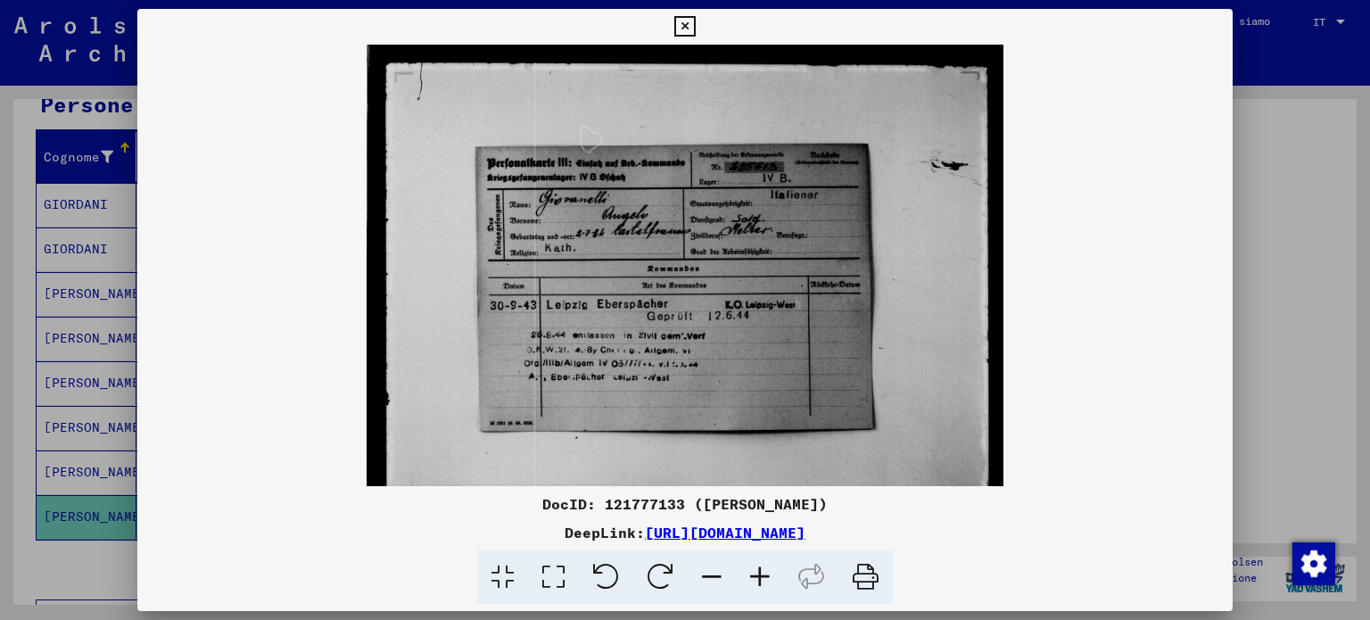
click at [756, 577] on icon at bounding box center [760, 577] width 48 height 54
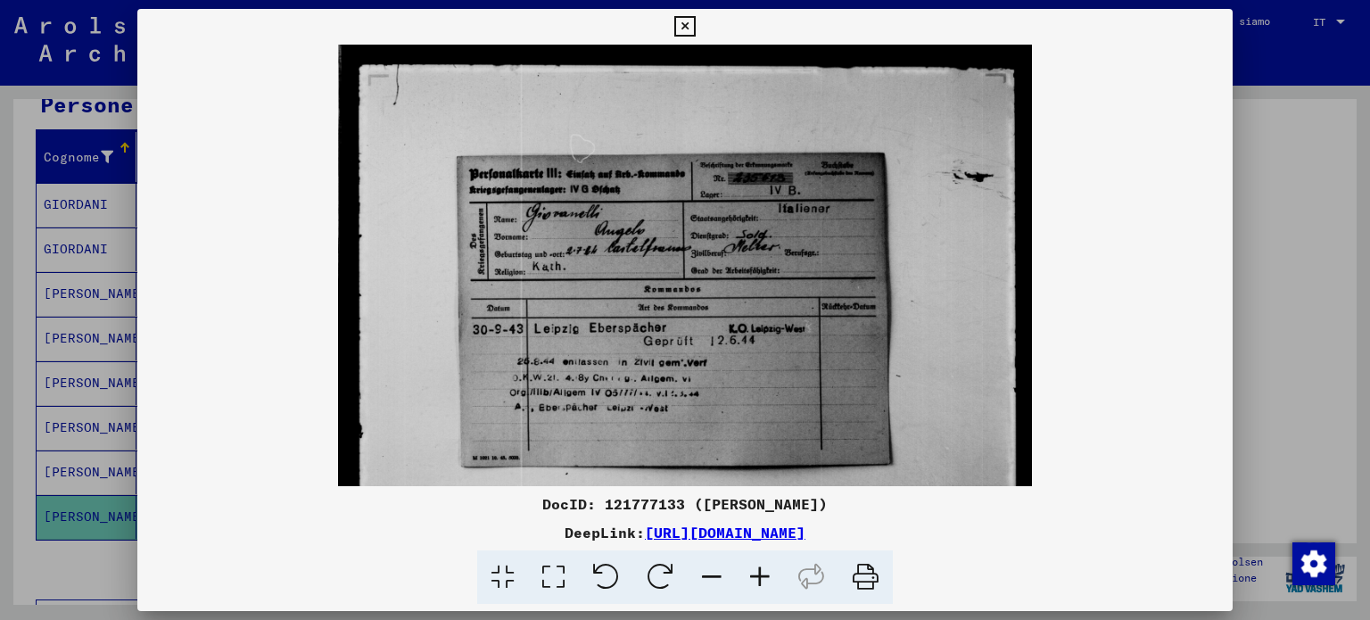
click at [756, 577] on icon at bounding box center [760, 577] width 48 height 54
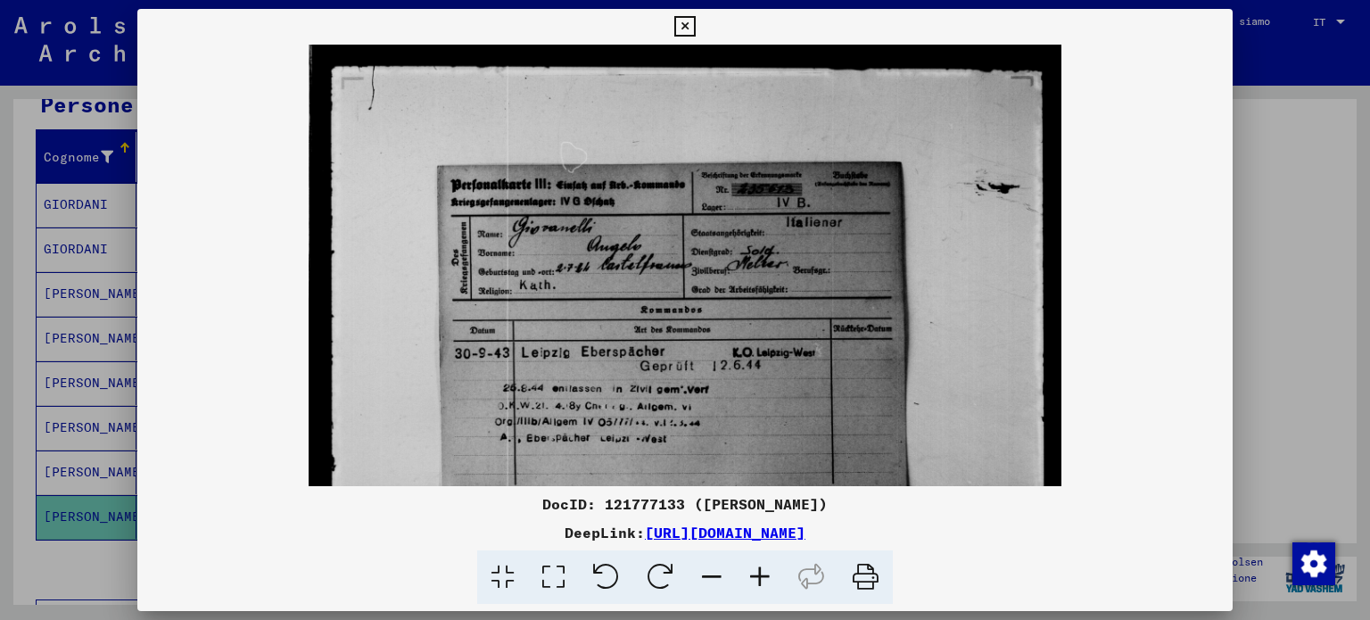
click at [756, 577] on icon at bounding box center [760, 577] width 48 height 54
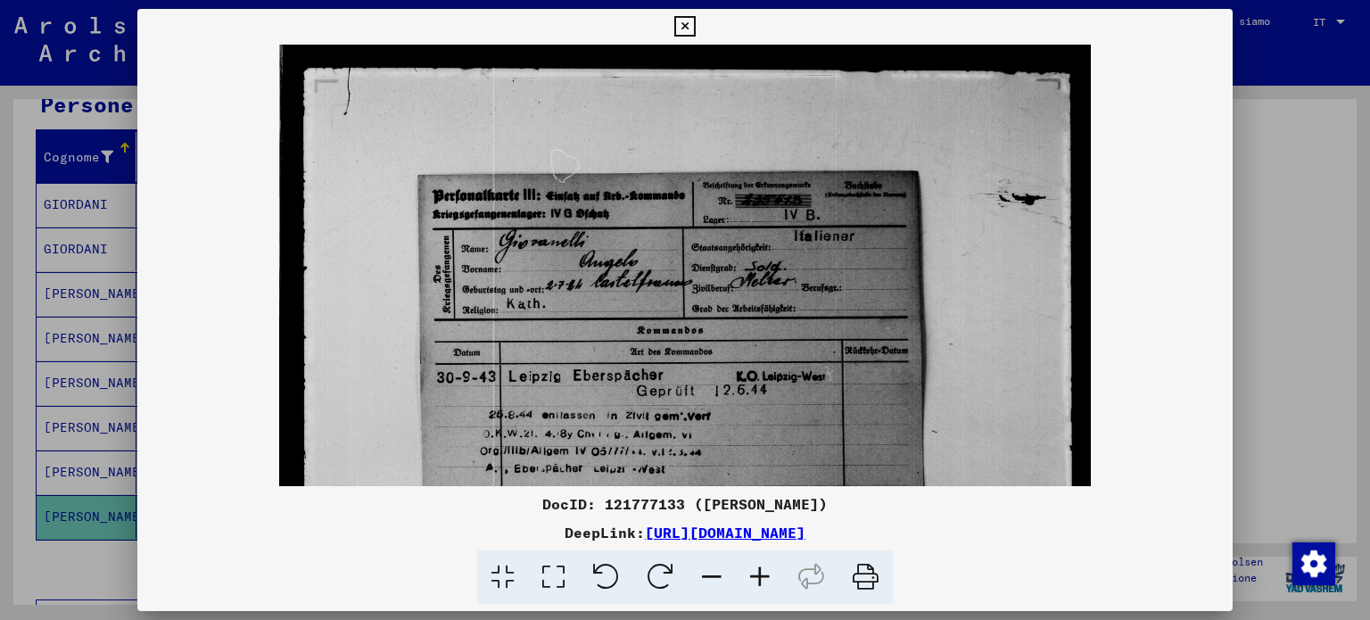
click at [756, 577] on icon at bounding box center [760, 577] width 48 height 54
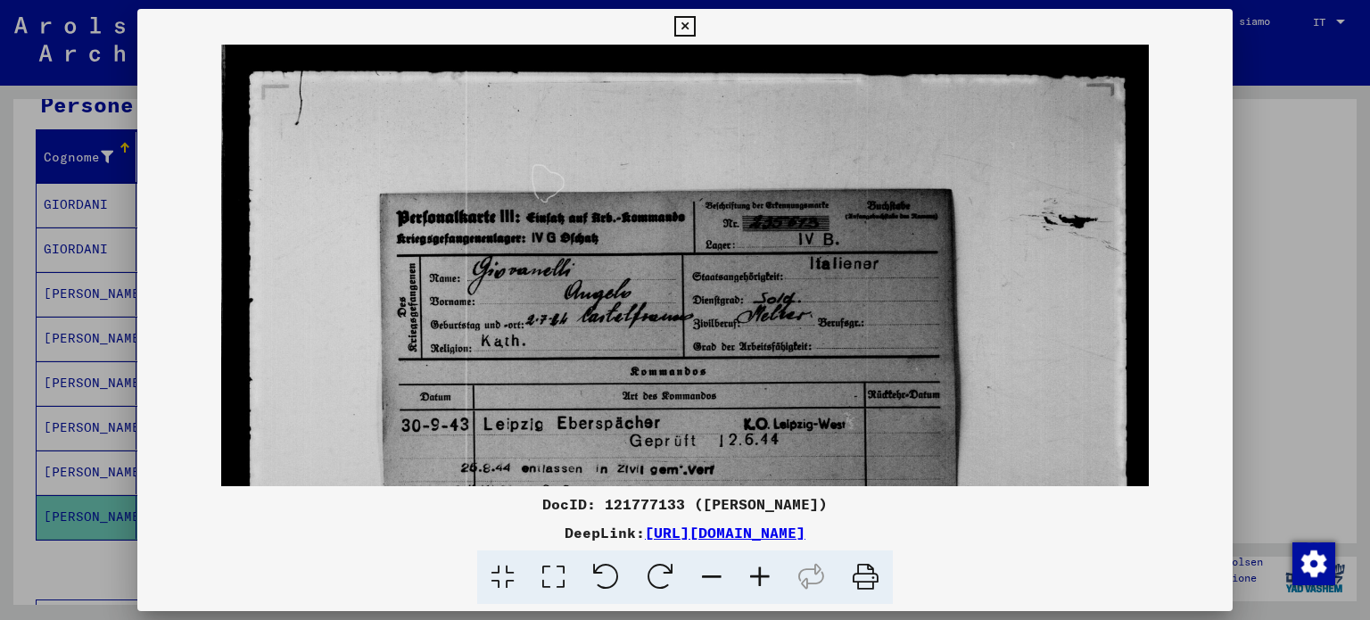
click at [756, 577] on icon at bounding box center [760, 577] width 48 height 54
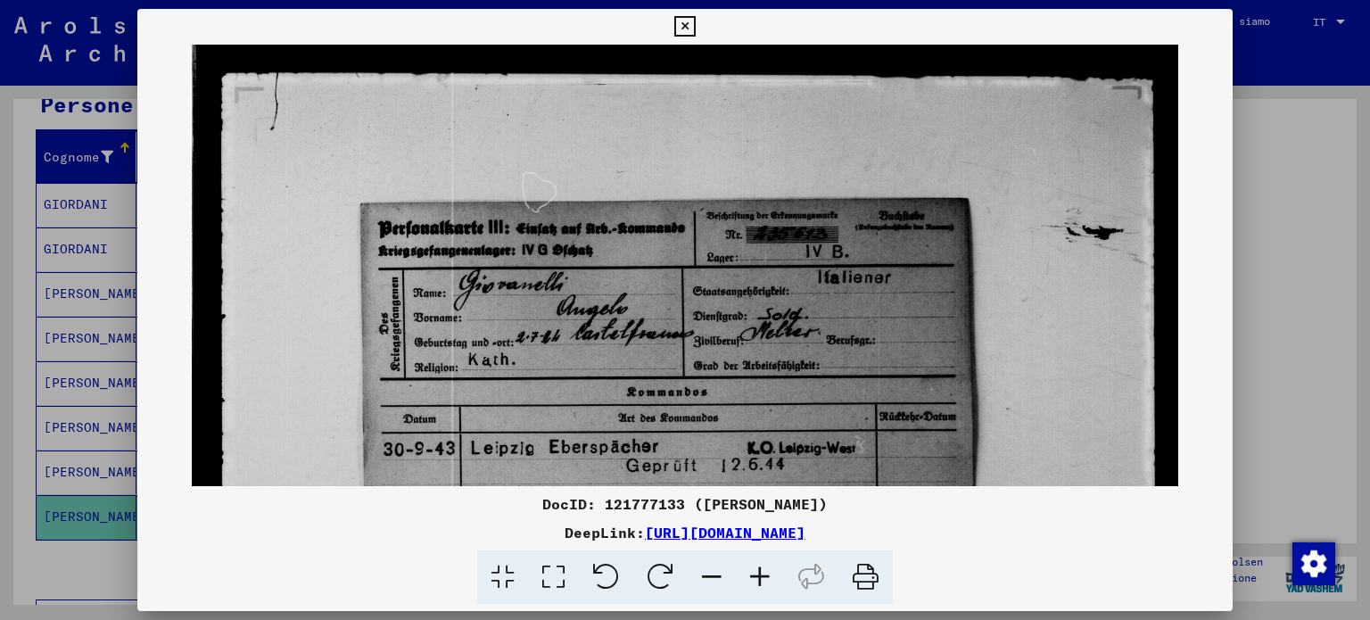
click at [756, 577] on icon at bounding box center [760, 577] width 48 height 54
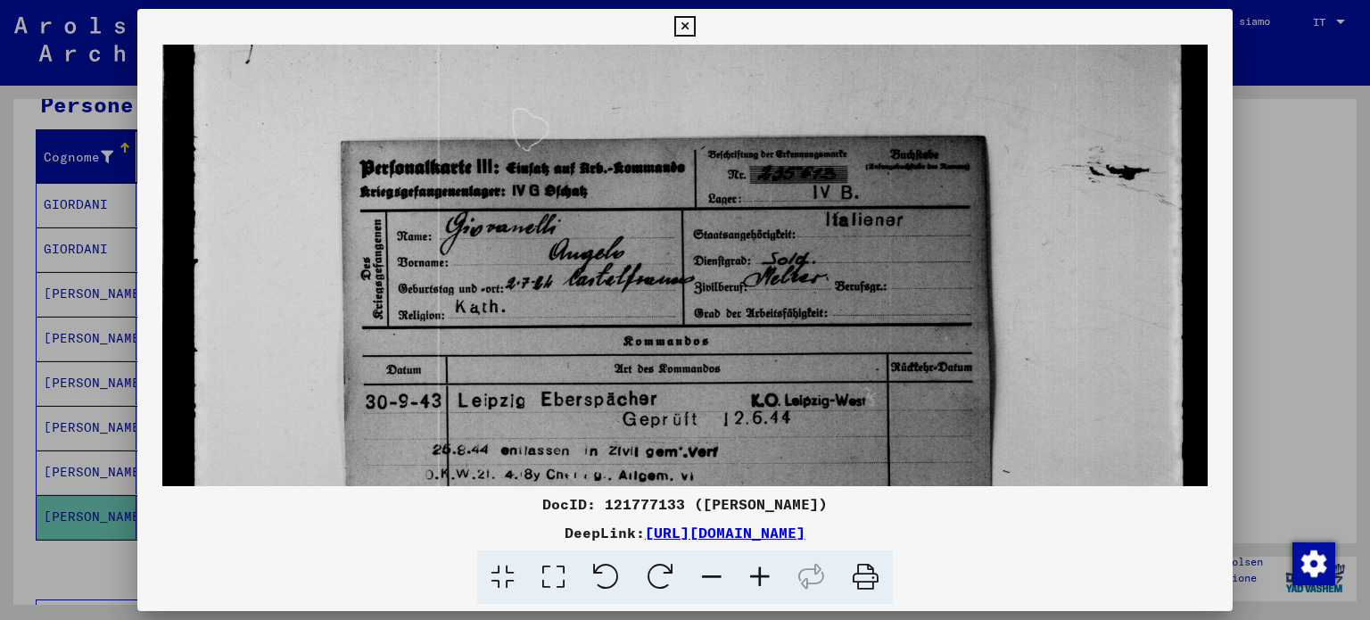
drag, startPoint x: 844, startPoint y: 402, endPoint x: 823, endPoint y: 331, distance: 74.5
click at [823, 331] on img at bounding box center [684, 372] width 1045 height 798
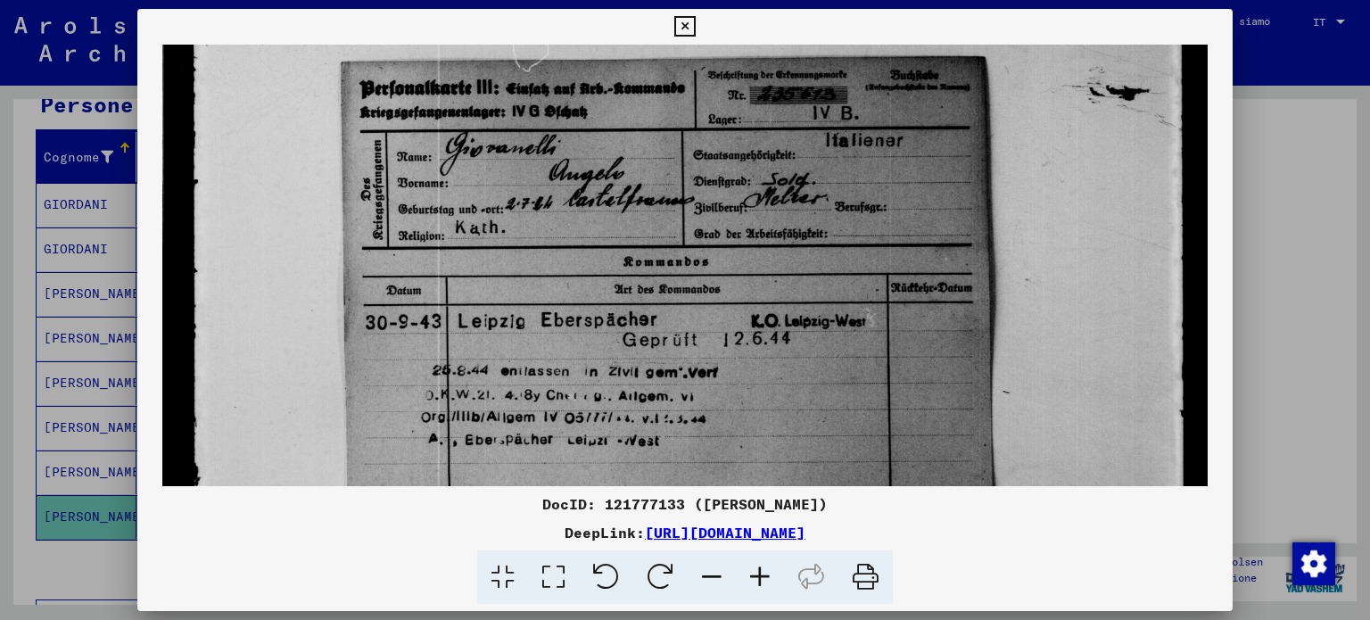
scroll to position [163, 0]
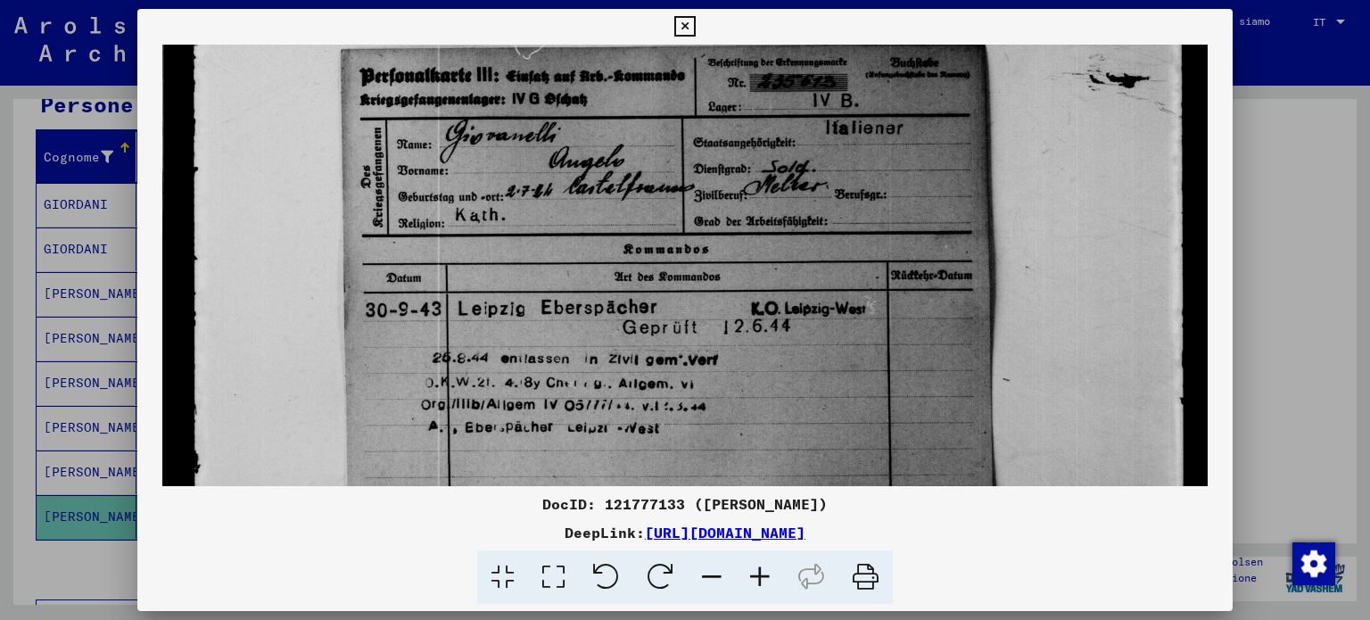
drag, startPoint x: 847, startPoint y: 407, endPoint x: 831, endPoint y: 318, distance: 89.9
click at [831, 318] on img at bounding box center [684, 280] width 1045 height 798
click at [678, 29] on icon at bounding box center [684, 26] width 21 height 21
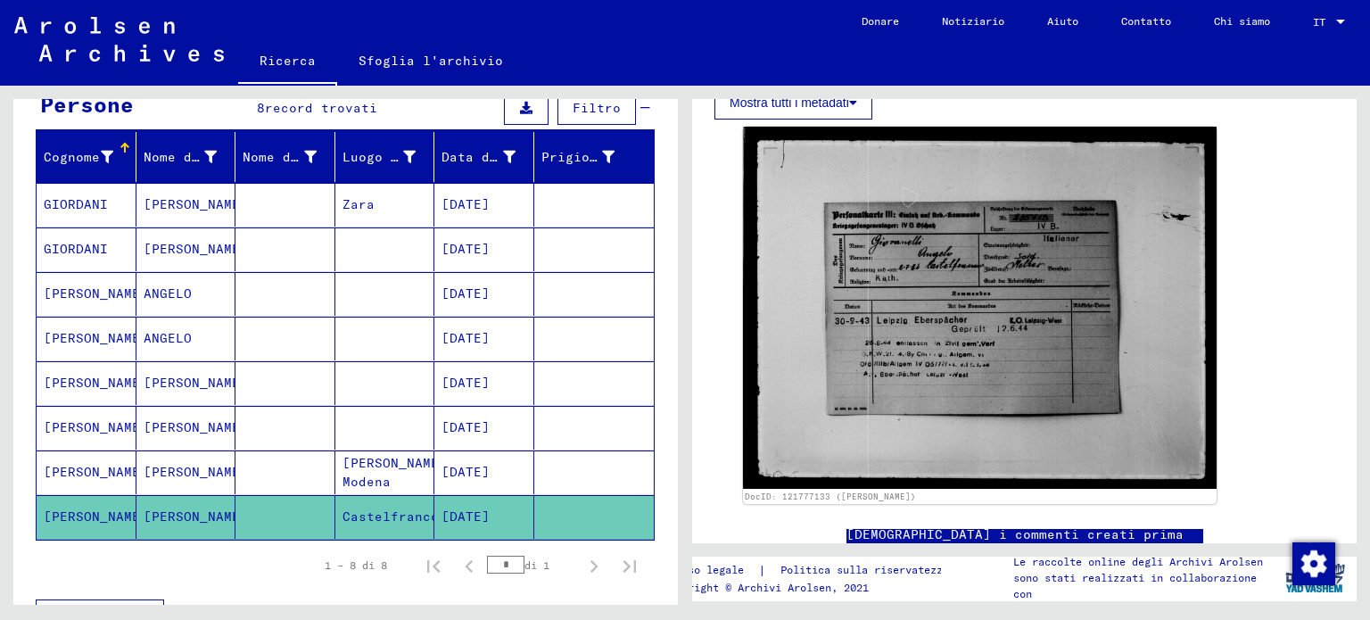
click at [483, 470] on font "[DATE]" at bounding box center [466, 472] width 48 height 16
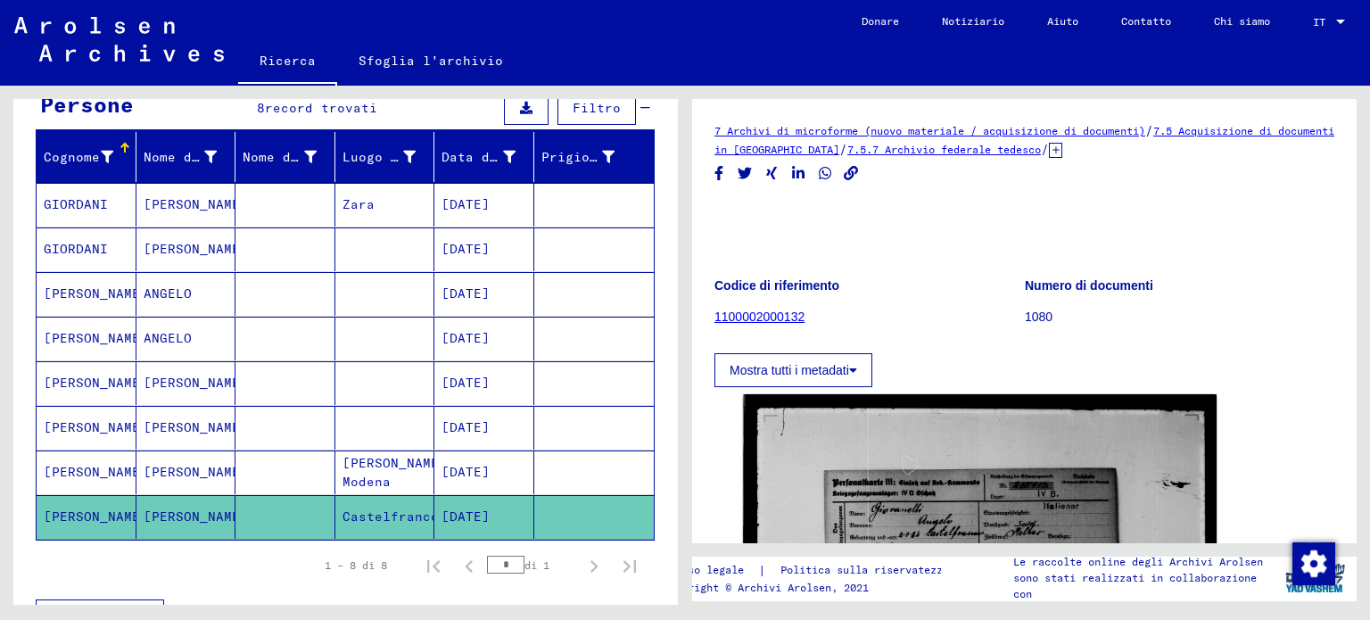
click at [483, 470] on font "[DATE]" at bounding box center [466, 472] width 48 height 16
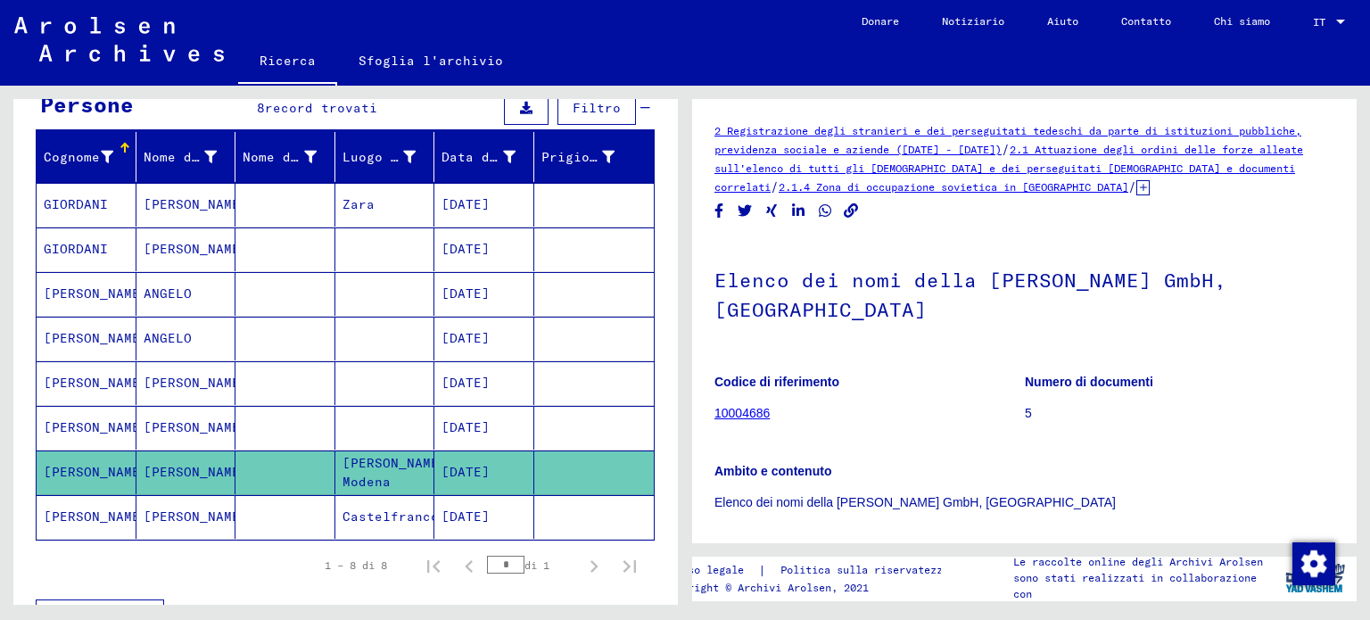
click at [490, 423] on font "[DATE]" at bounding box center [466, 427] width 48 height 16
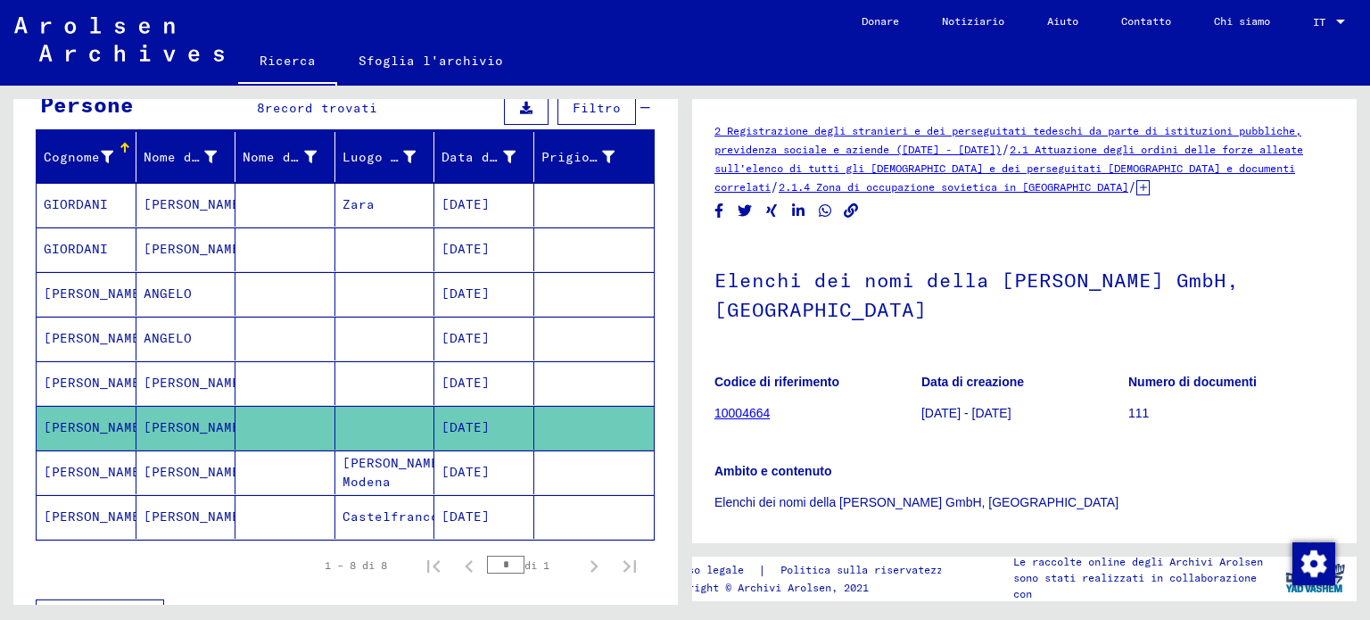
click at [479, 377] on font "[DATE]" at bounding box center [466, 383] width 48 height 16
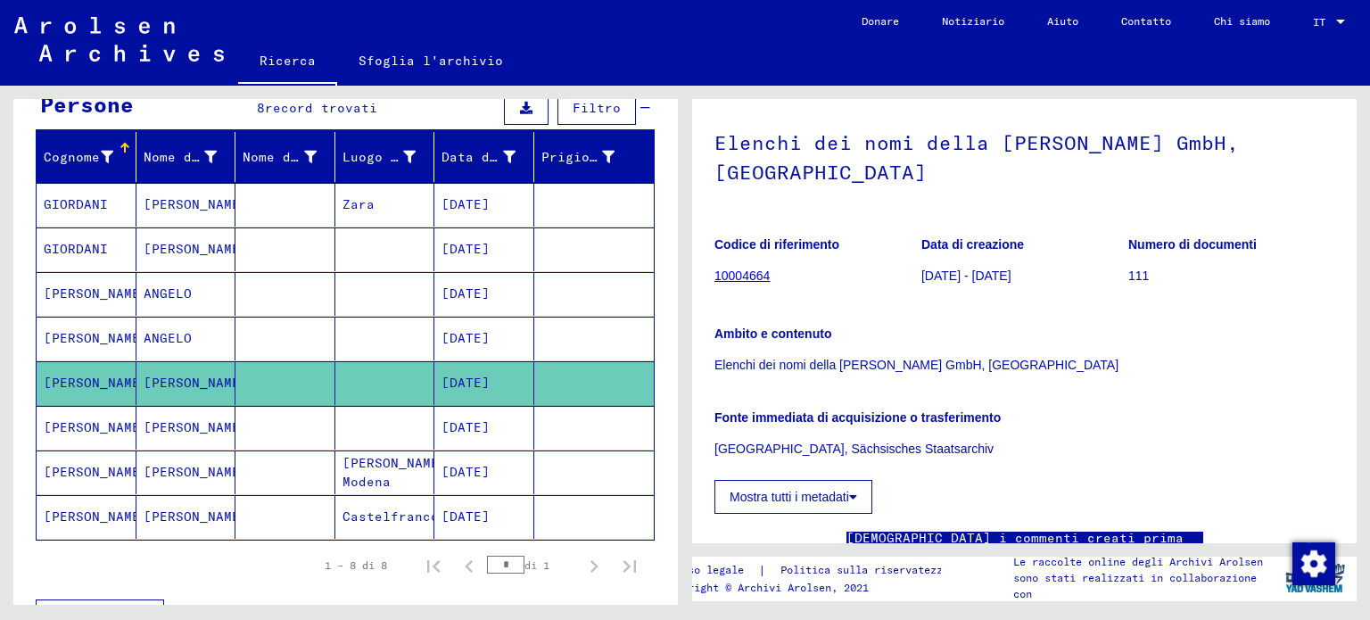
scroll to position [89, 0]
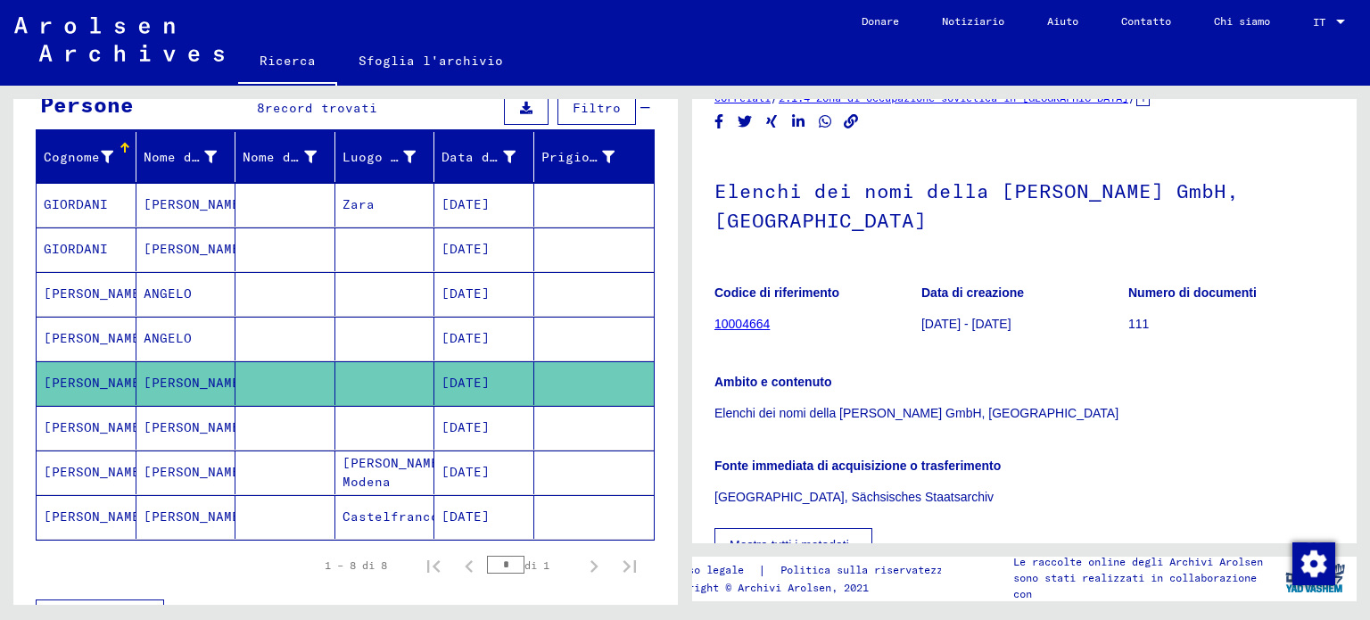
click at [490, 343] on font "[DATE]" at bounding box center [466, 338] width 48 height 16
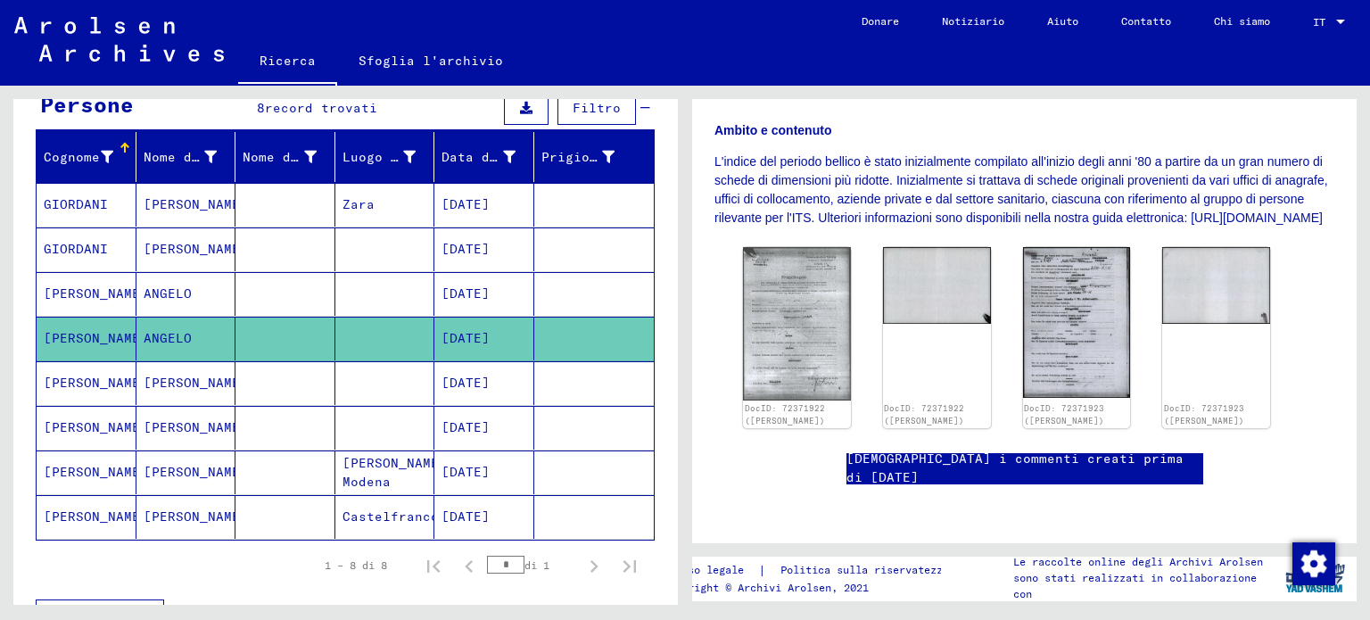
scroll to position [446, 0]
click at [774, 288] on img at bounding box center [796, 323] width 113 height 161
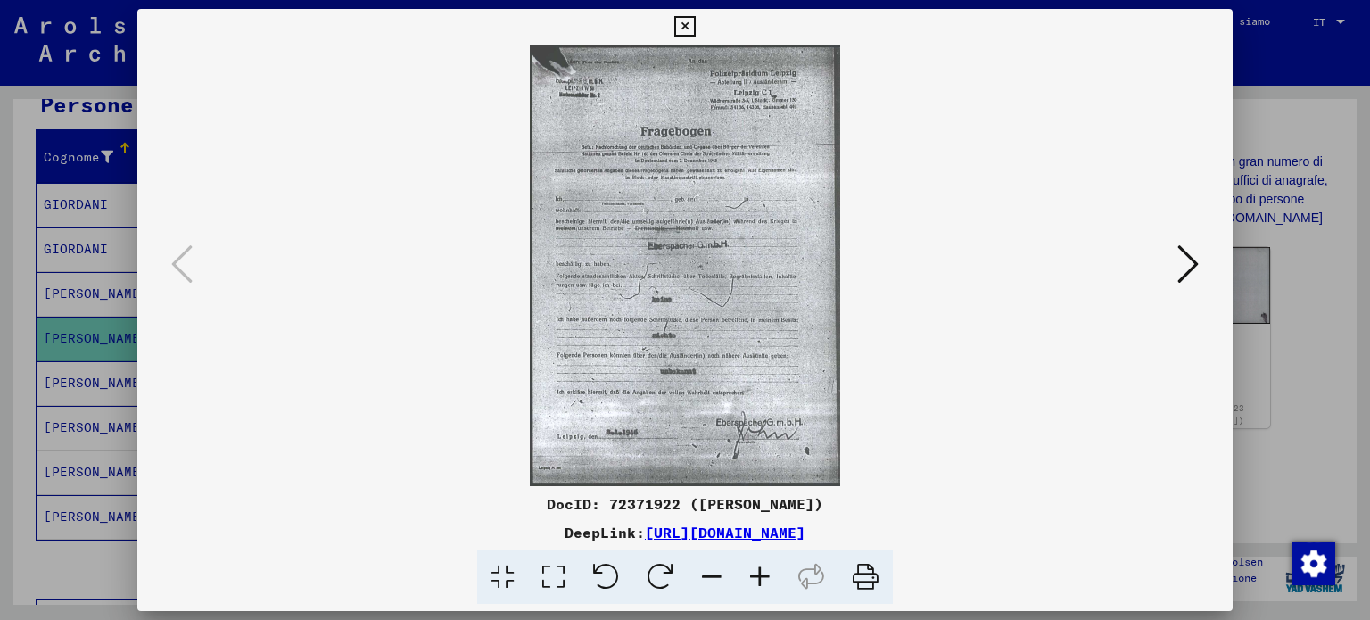
click at [1195, 261] on icon at bounding box center [1188, 264] width 21 height 43
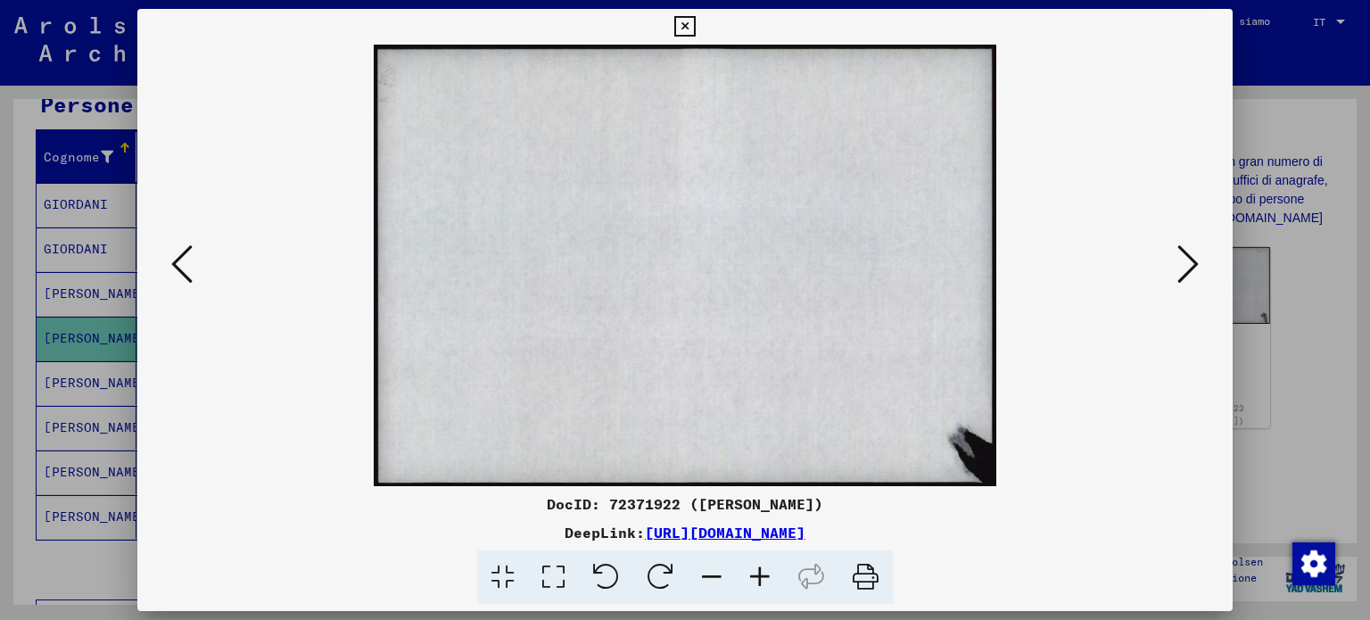
click at [1186, 267] on icon at bounding box center [1188, 264] width 21 height 43
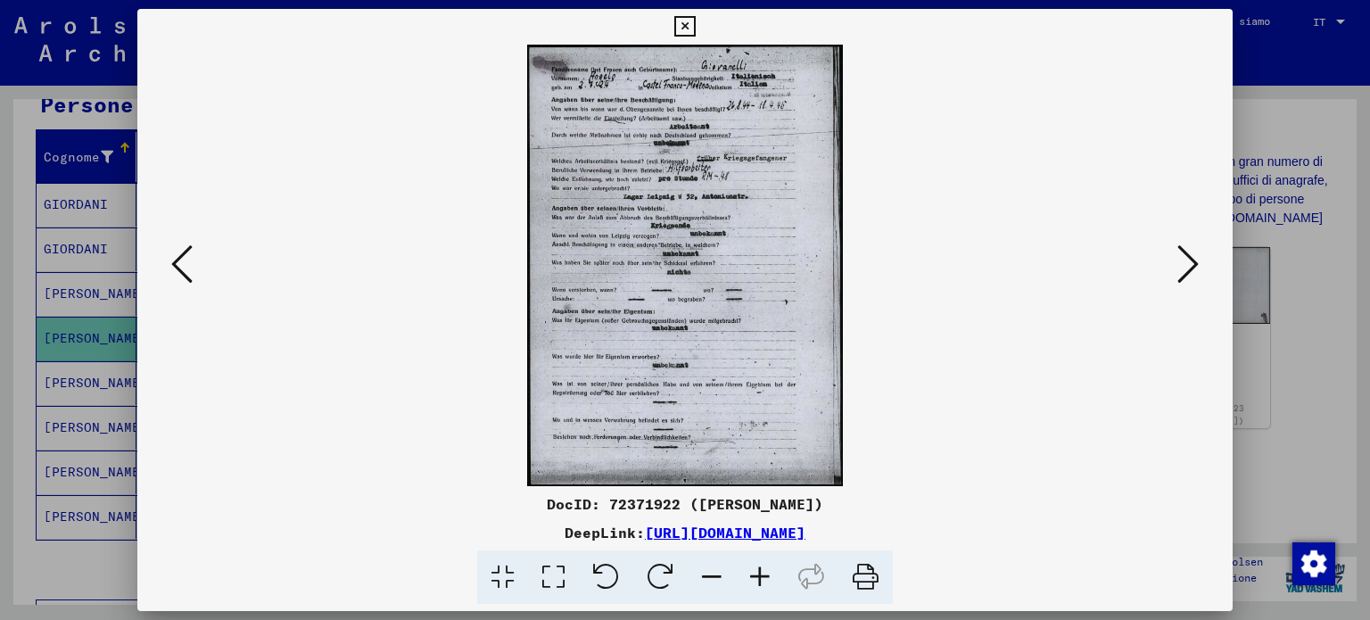
click at [1194, 260] on icon at bounding box center [1188, 264] width 21 height 43
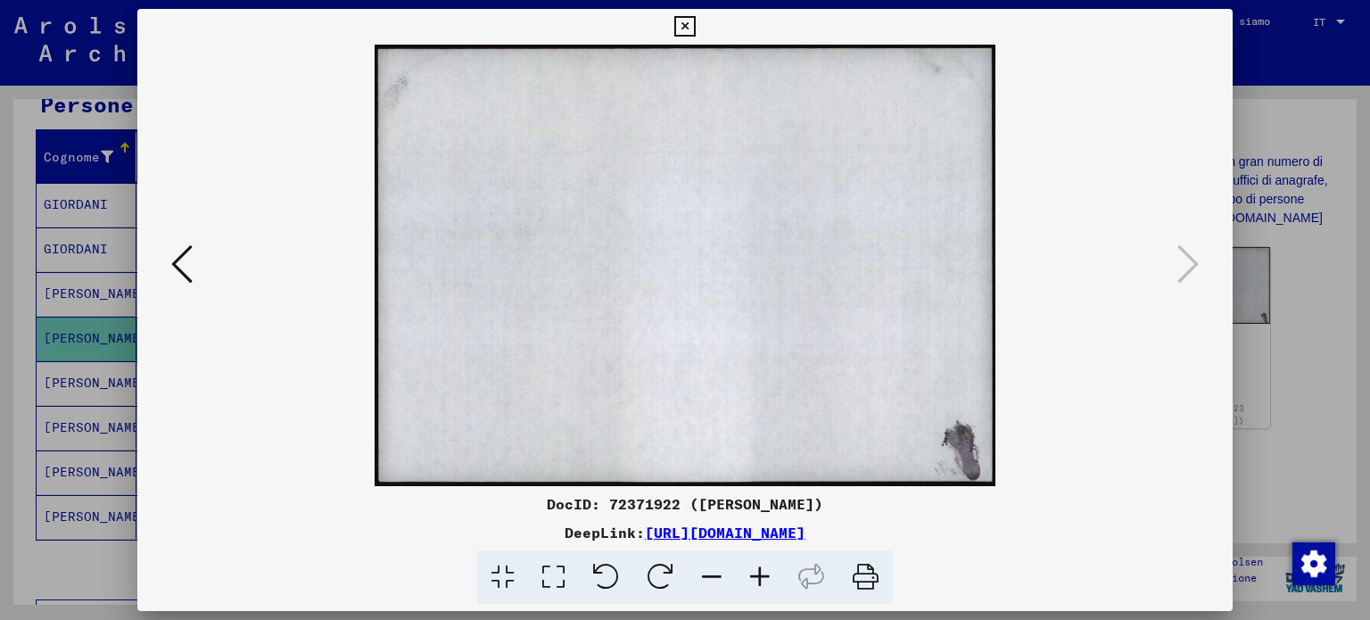
click at [682, 21] on icon at bounding box center [684, 26] width 21 height 21
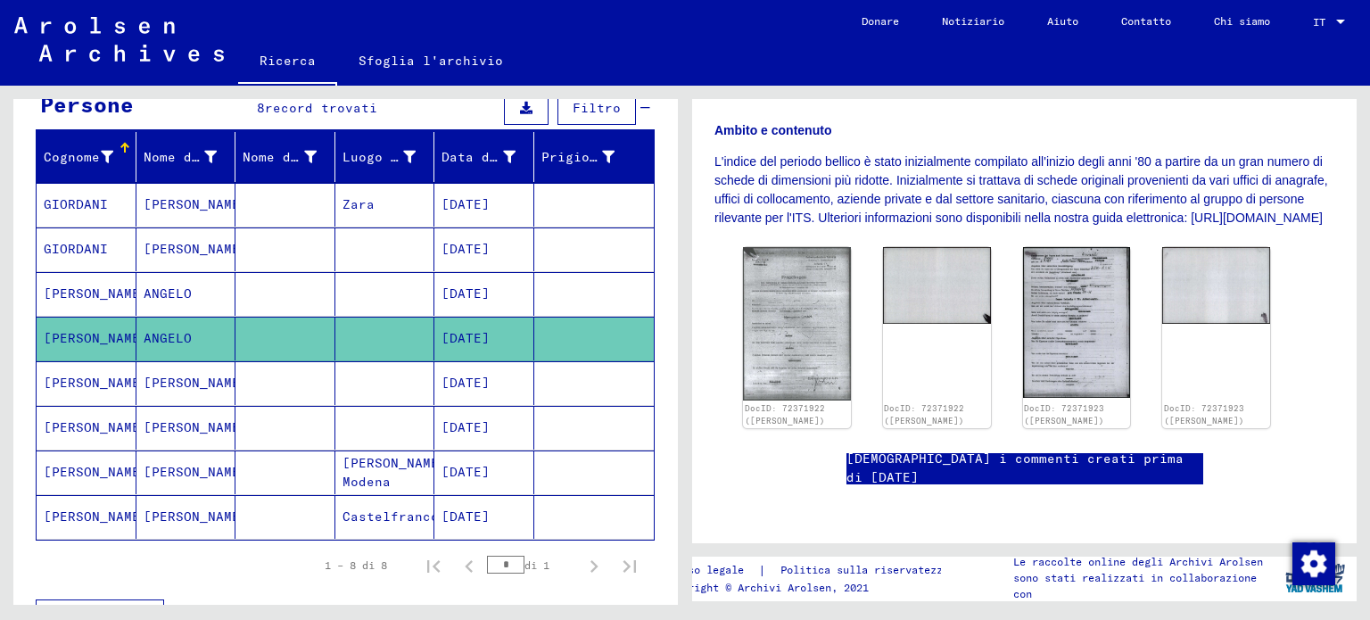
click at [490, 289] on font "[DATE]" at bounding box center [466, 293] width 48 height 16
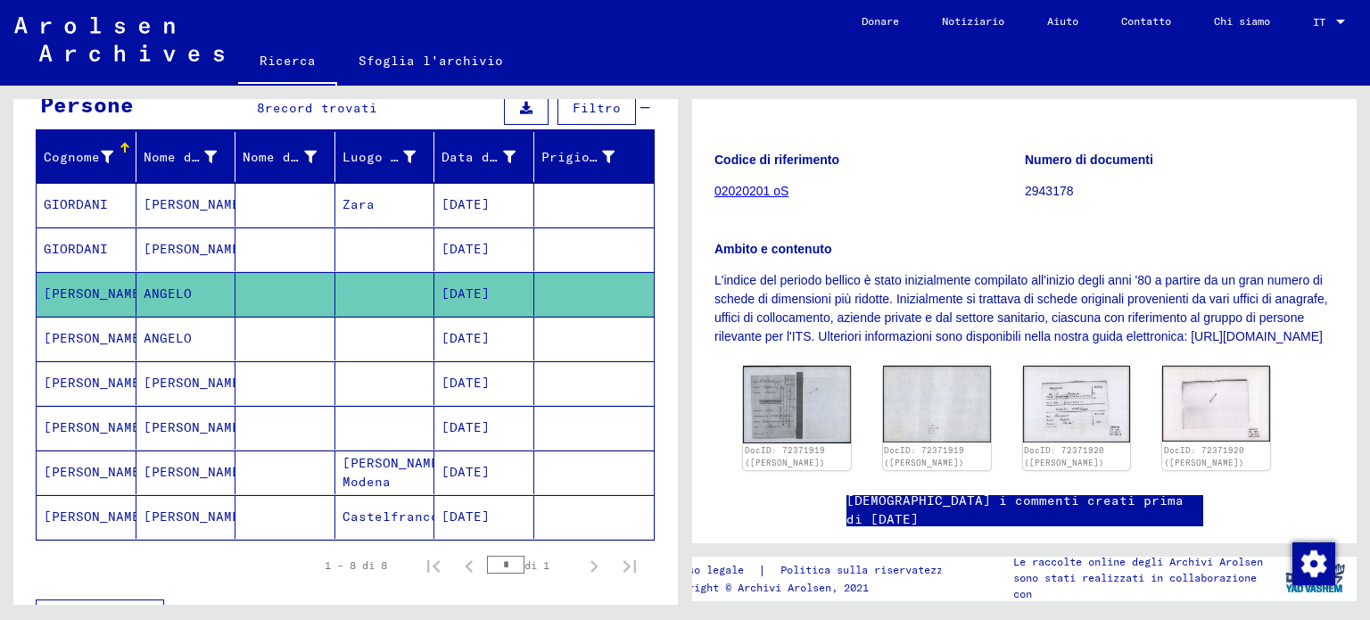
scroll to position [268, 0]
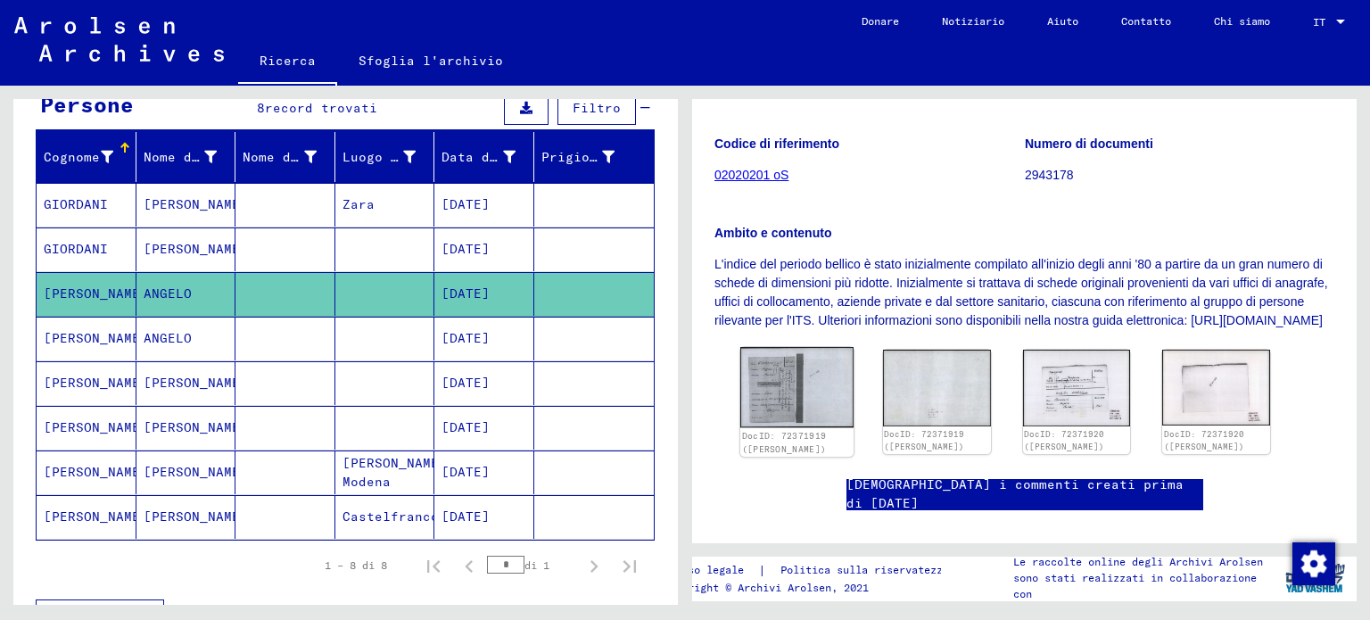
click at [785, 401] on img at bounding box center [796, 387] width 113 height 81
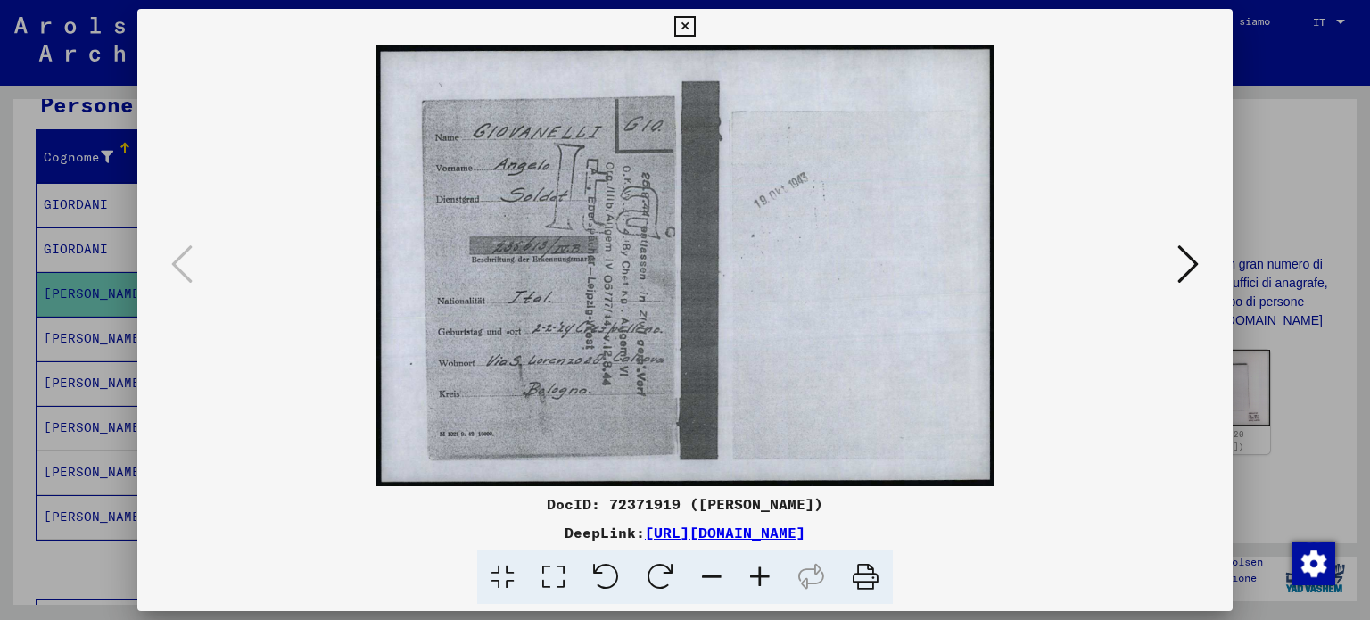
click at [1188, 263] on icon at bounding box center [1188, 264] width 21 height 43
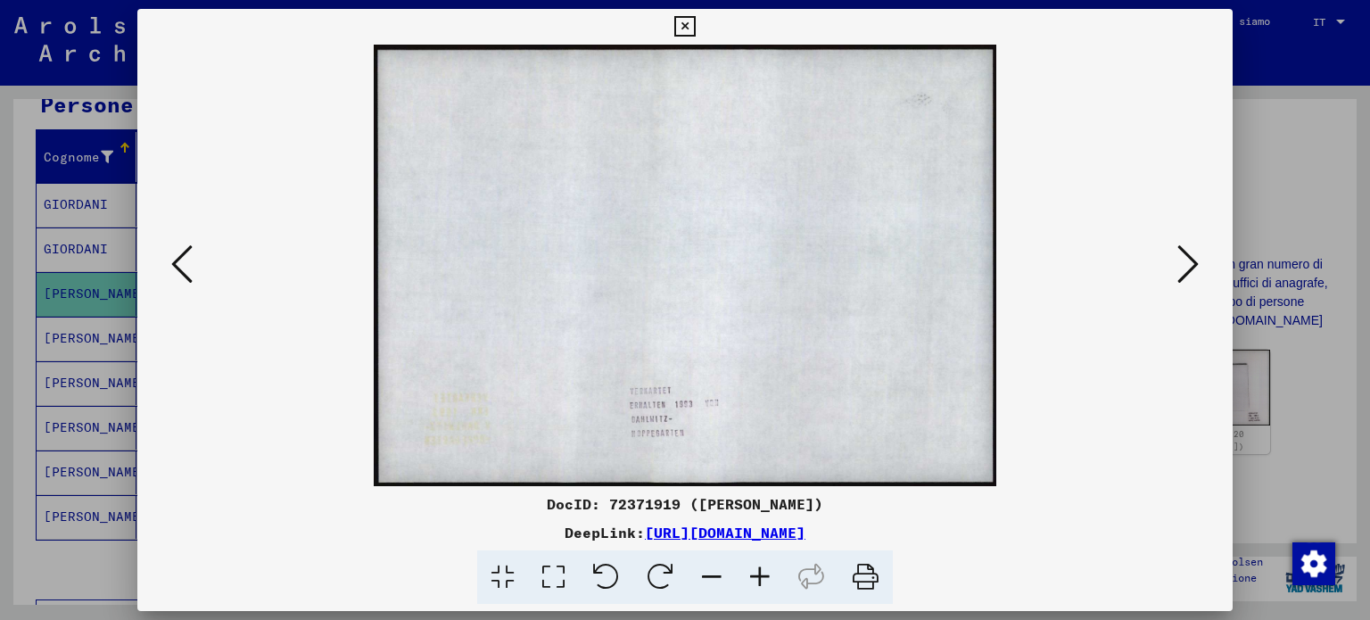
click at [1188, 263] on icon at bounding box center [1188, 264] width 21 height 43
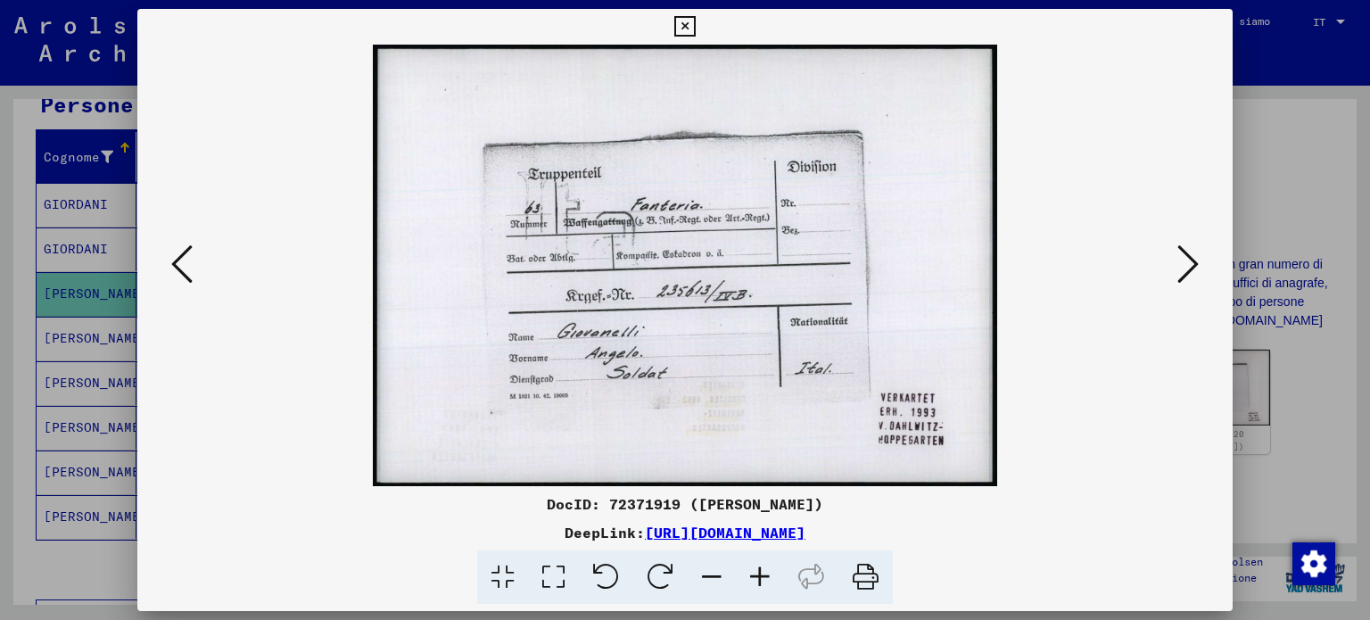
click at [690, 28] on icon at bounding box center [684, 26] width 21 height 21
